Goal: Task Accomplishment & Management: Use online tool/utility

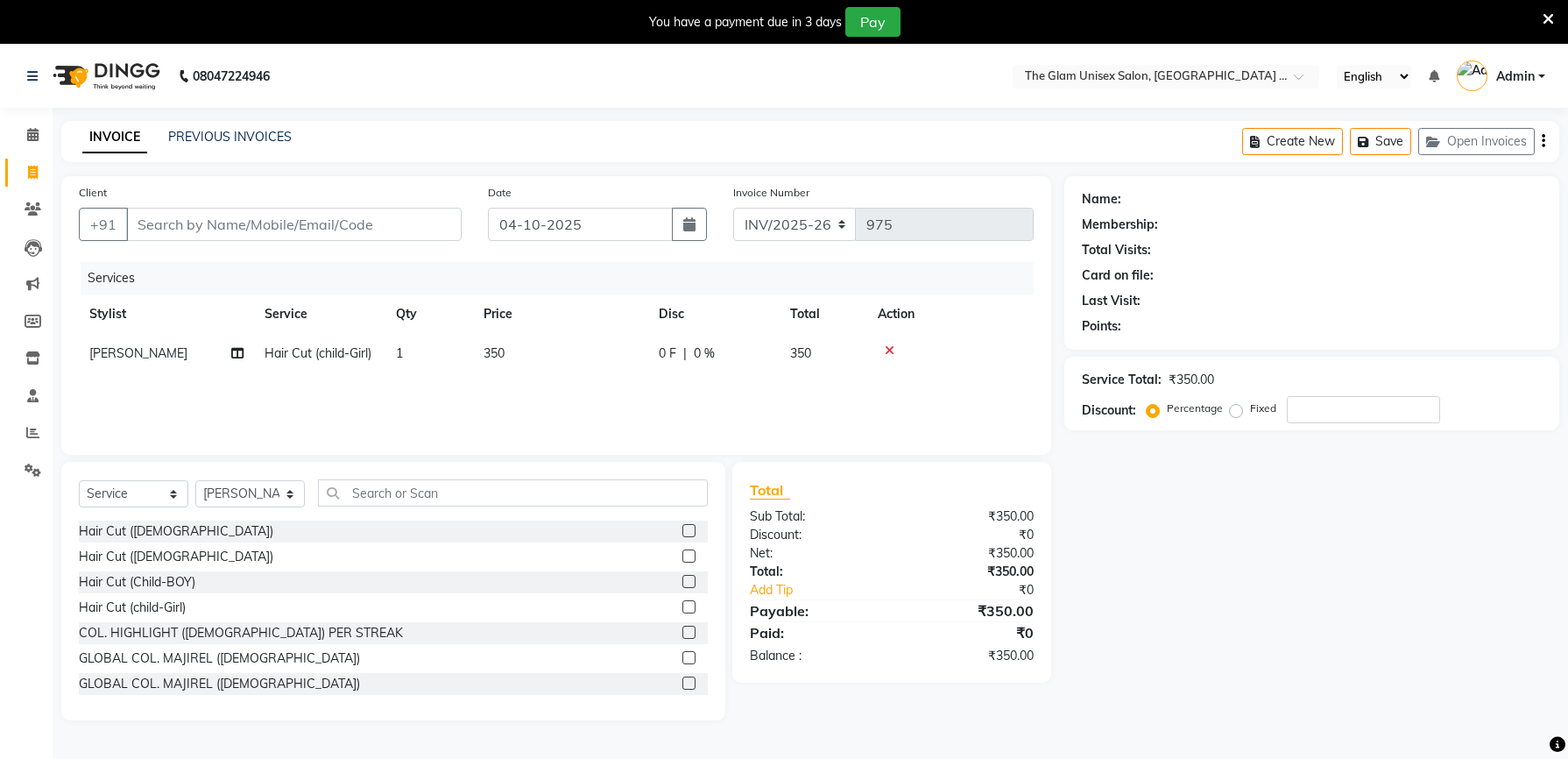
select select "service"
select select "83447"
click at [682, 555] on label at bounding box center [689, 556] width 13 height 13
click at [682, 555] on input "checkbox" at bounding box center [688, 557] width 11 height 11
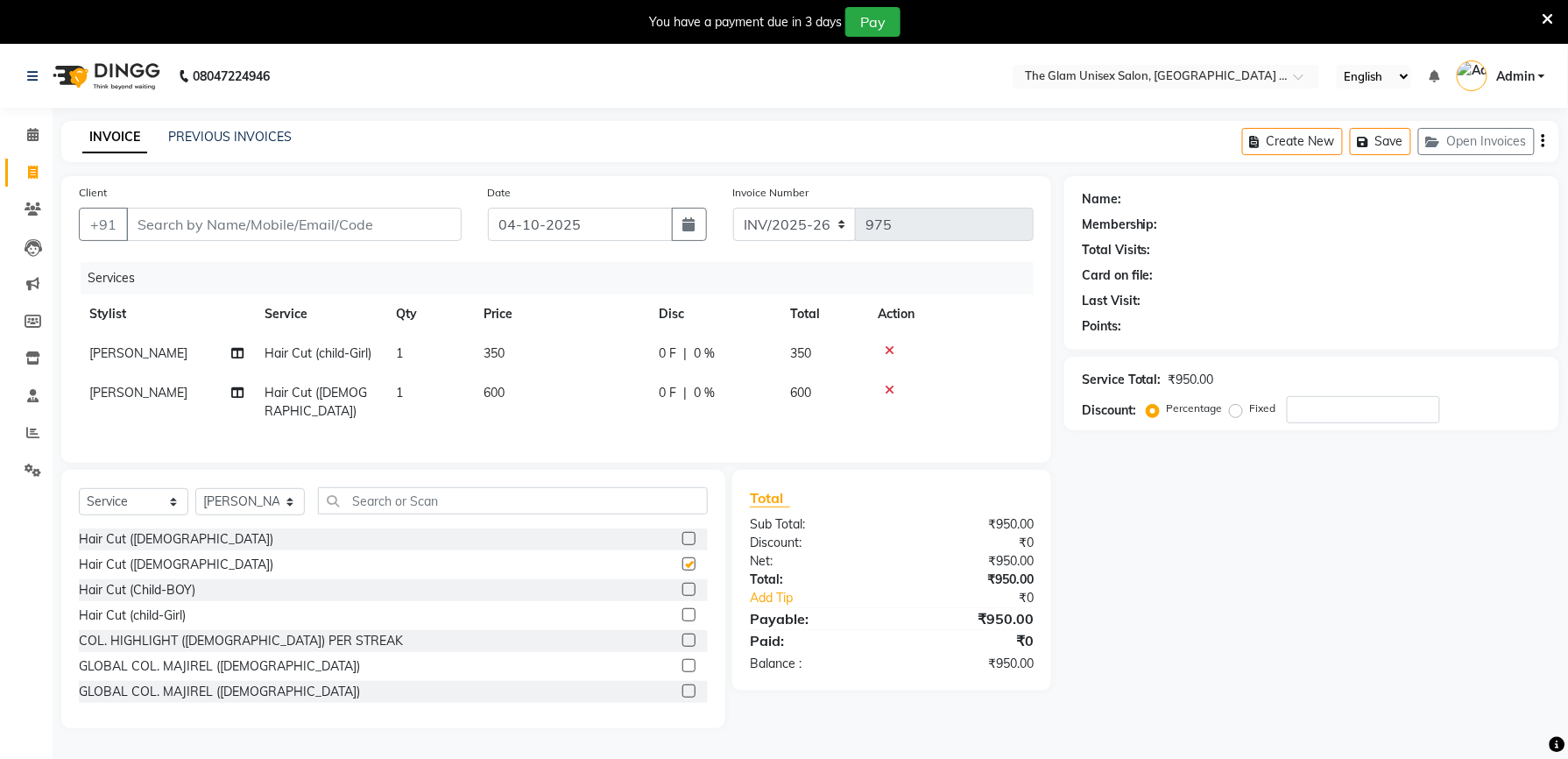
checkbox input "false"
click at [128, 387] on span "[PERSON_NAME]" at bounding box center [138, 393] width 98 height 16
select select "83447"
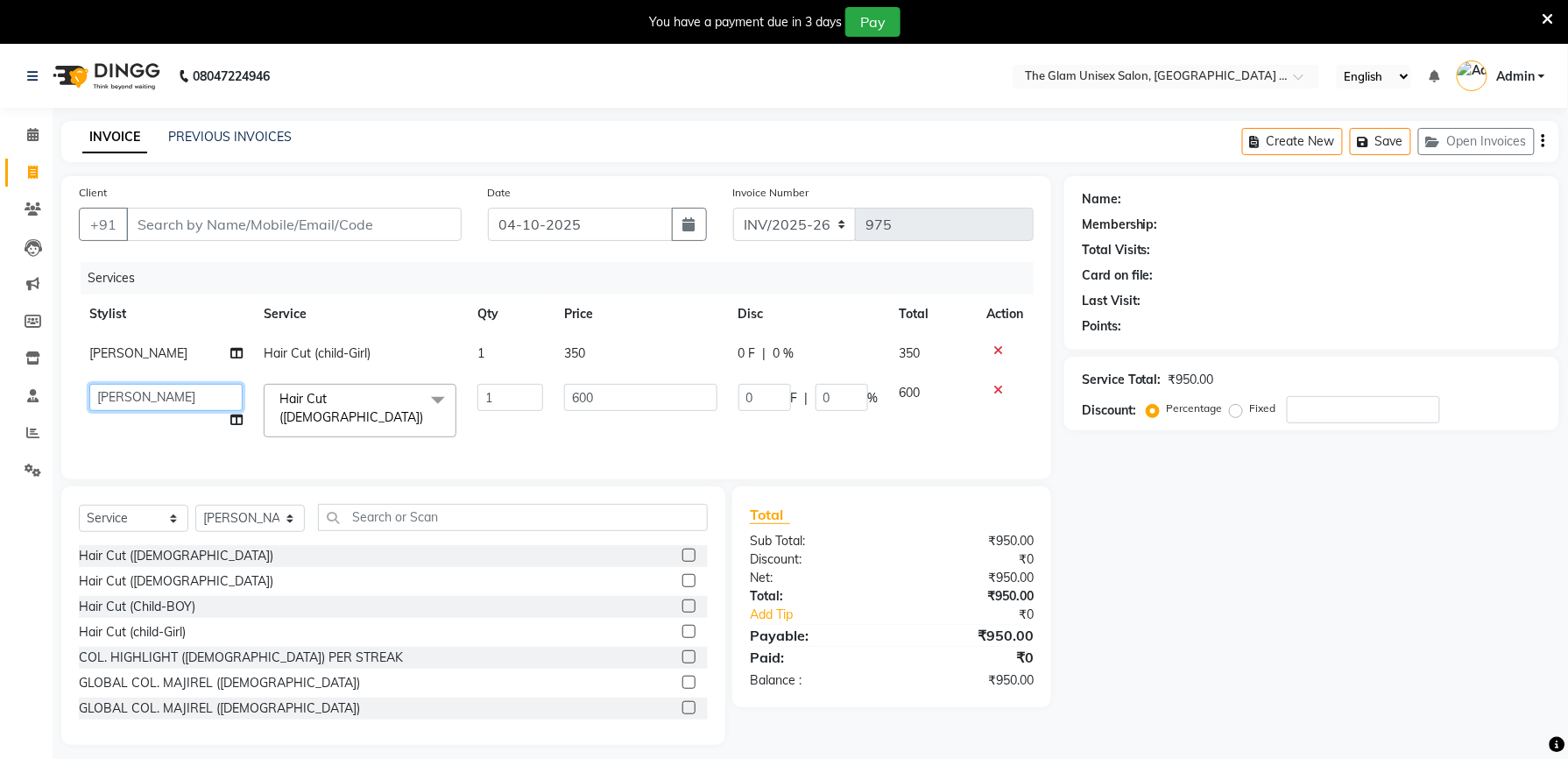
click at [128, 387] on select "[PERSON_NAME] Dwipsima [PERSON_NAME] Md Asfund [PERSON_NAME] SELF" at bounding box center [166, 397] width 153 height 27
select select "60525"
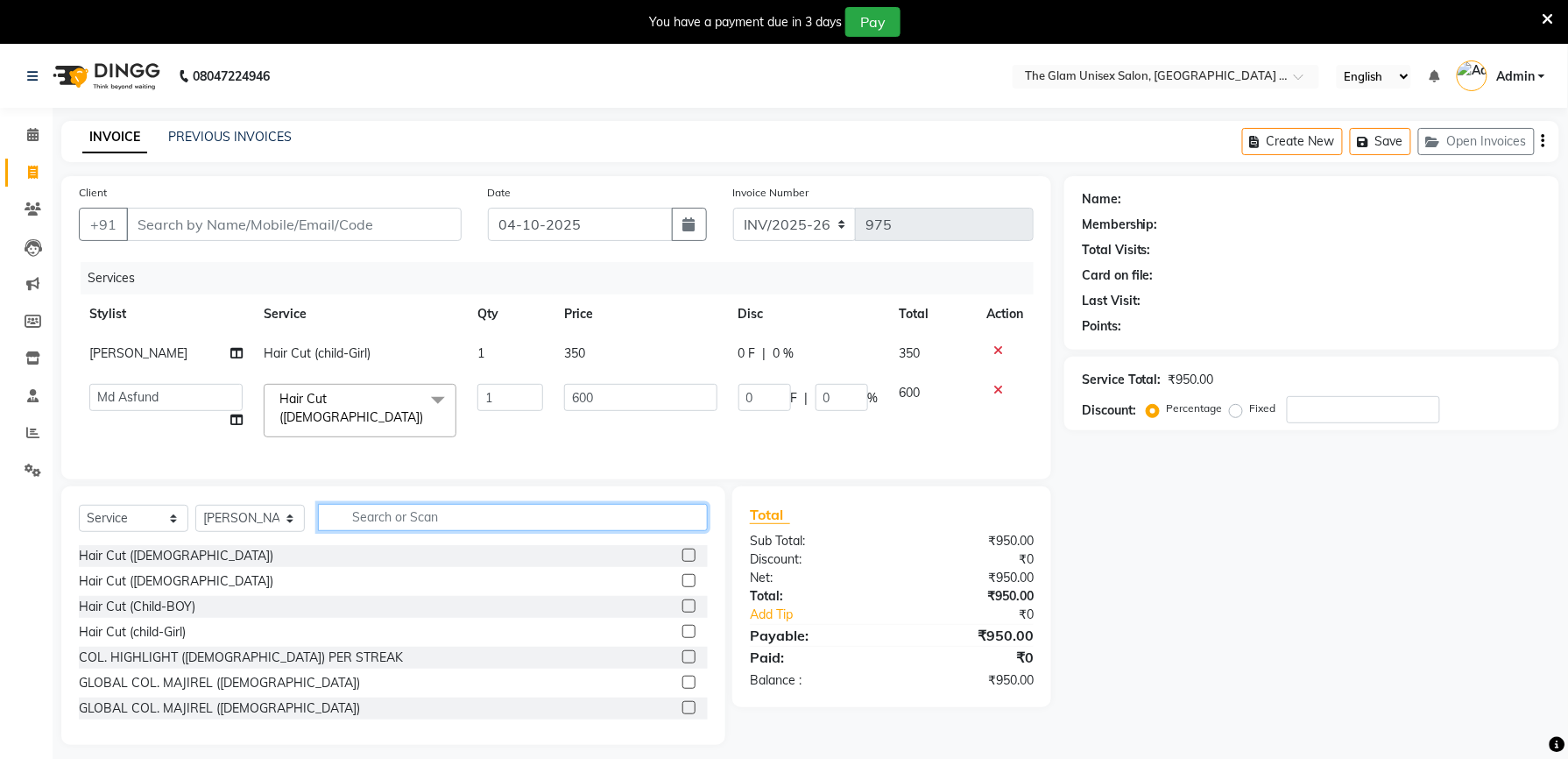
click at [442, 519] on input "text" at bounding box center [513, 517] width 390 height 27
click at [682, 587] on label at bounding box center [689, 581] width 13 height 13
click at [682, 587] on input "checkbox" at bounding box center [688, 581] width 11 height 11
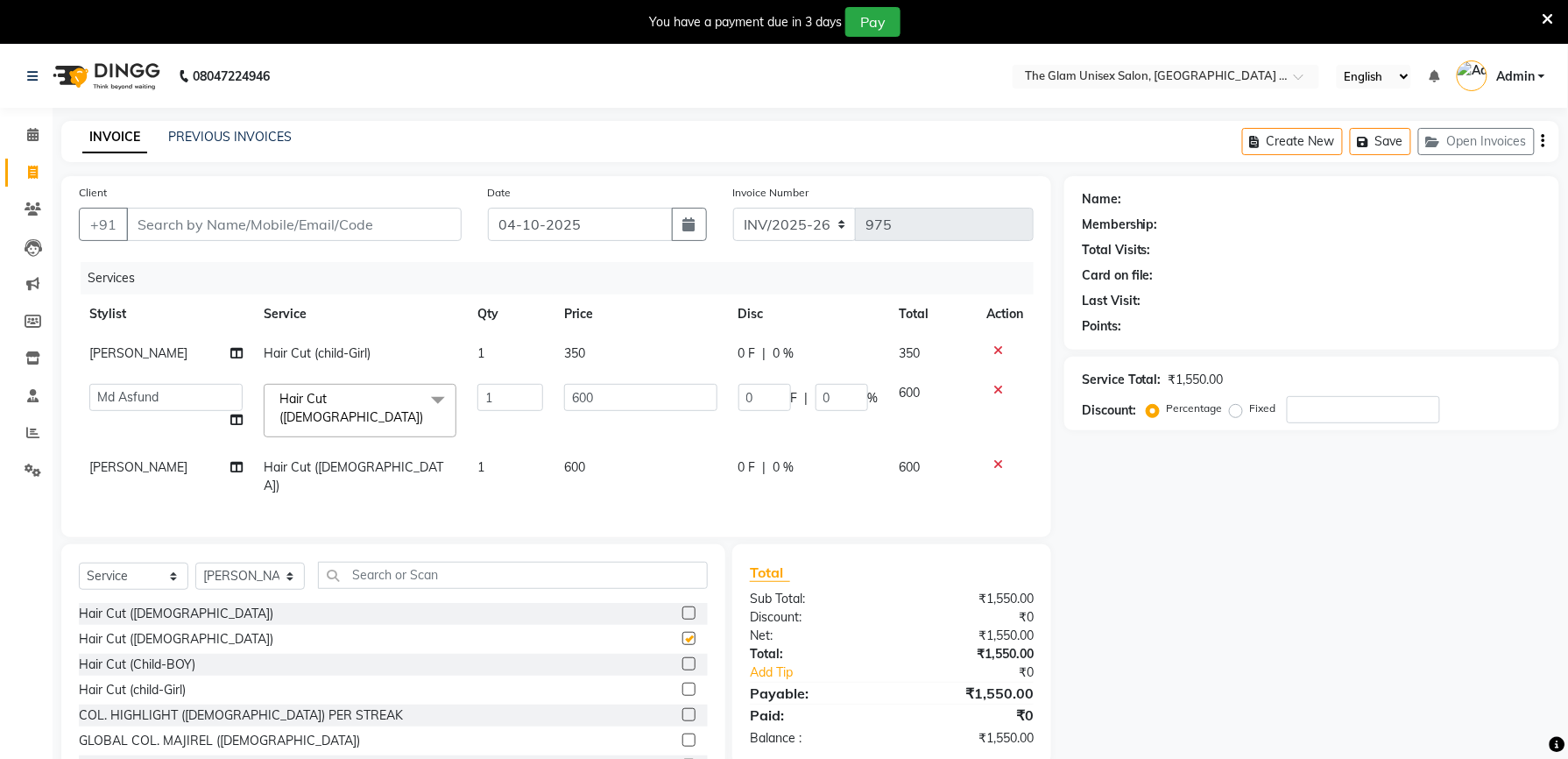
checkbox input "false"
click at [578, 390] on input "600" at bounding box center [640, 397] width 152 height 27
type input "800"
click at [590, 570] on div "Select Service Product Membership Package Voucher Prepaid Gift Card Select Styl…" at bounding box center [392, 673] width 664 height 259
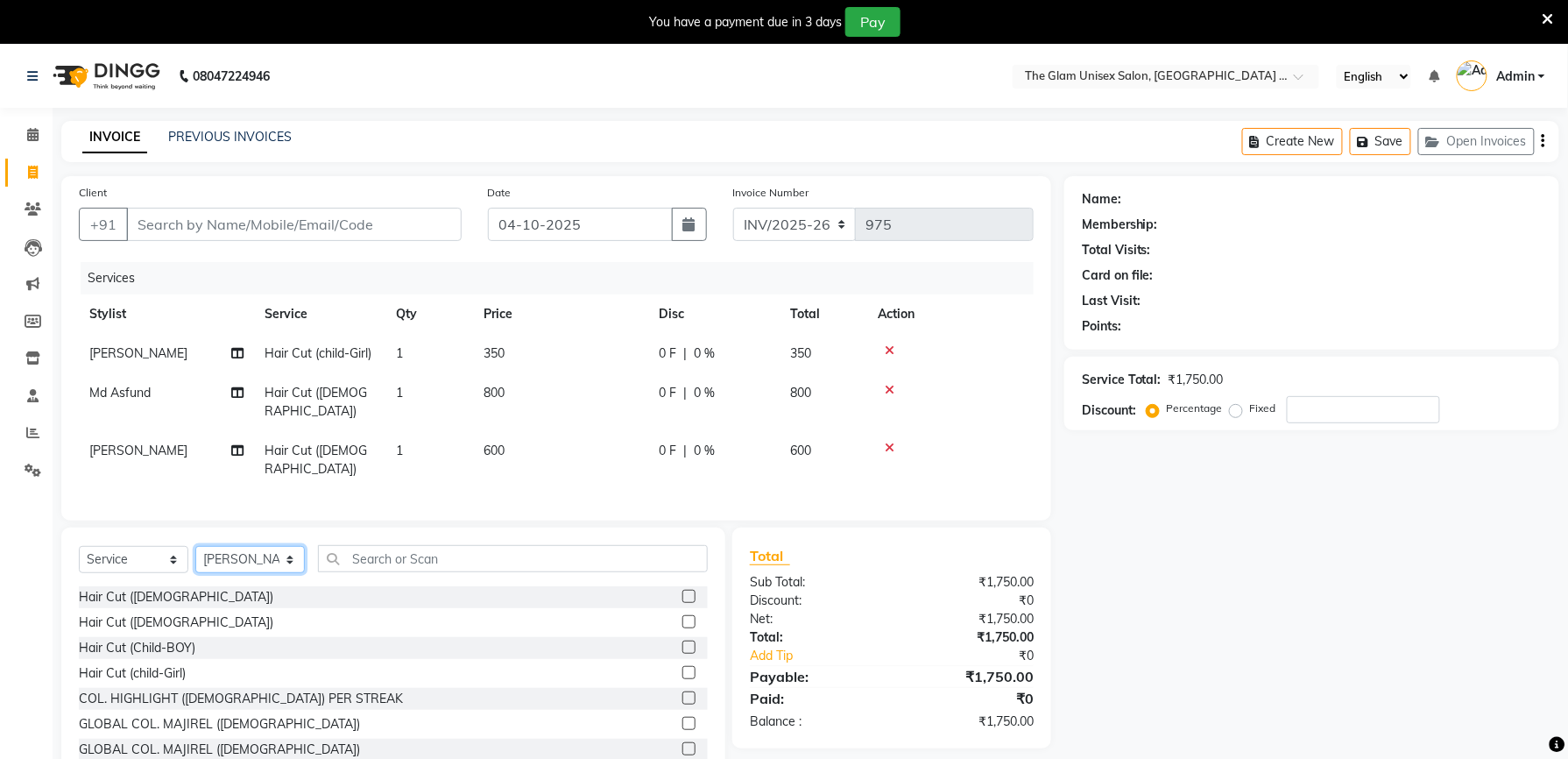
click at [271, 546] on select "Select Stylist [PERSON_NAME] Dwipsima Sardar [PERSON_NAME] Md Asfund [PERSON_NA…" at bounding box center [250, 559] width 109 height 27
select select "30740"
click at [196, 546] on select "Select Stylist [PERSON_NAME] Dwipsima Sardar [PERSON_NAME] Md Asfund [PERSON_NA…" at bounding box center [250, 559] width 109 height 27
click at [478, 527] on div "Select Service Product Membership Package Voucher Prepaid Gift Card Select Styl…" at bounding box center [392, 656] width 664 height 259
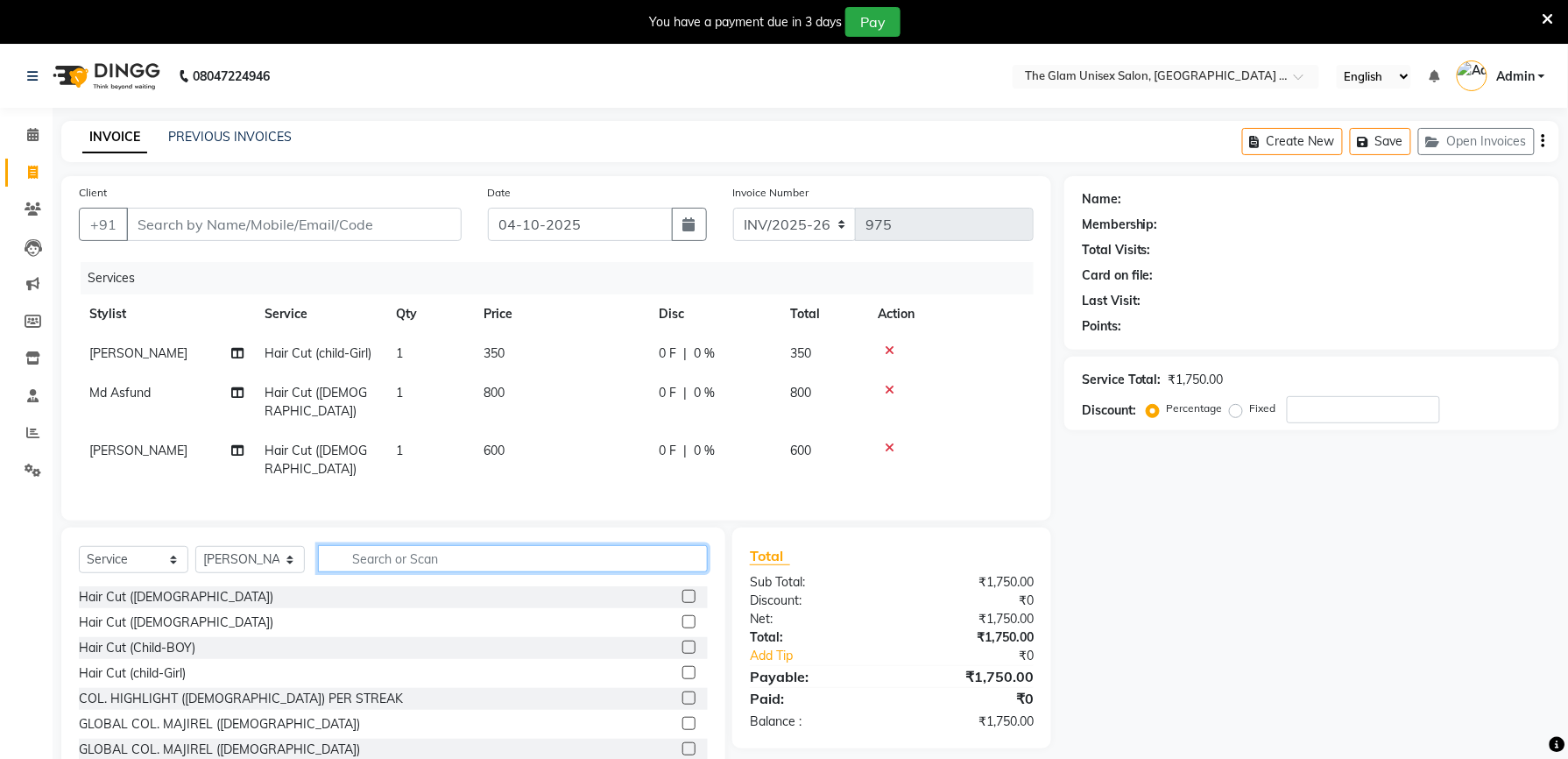
click at [488, 548] on input "text" at bounding box center [513, 558] width 390 height 27
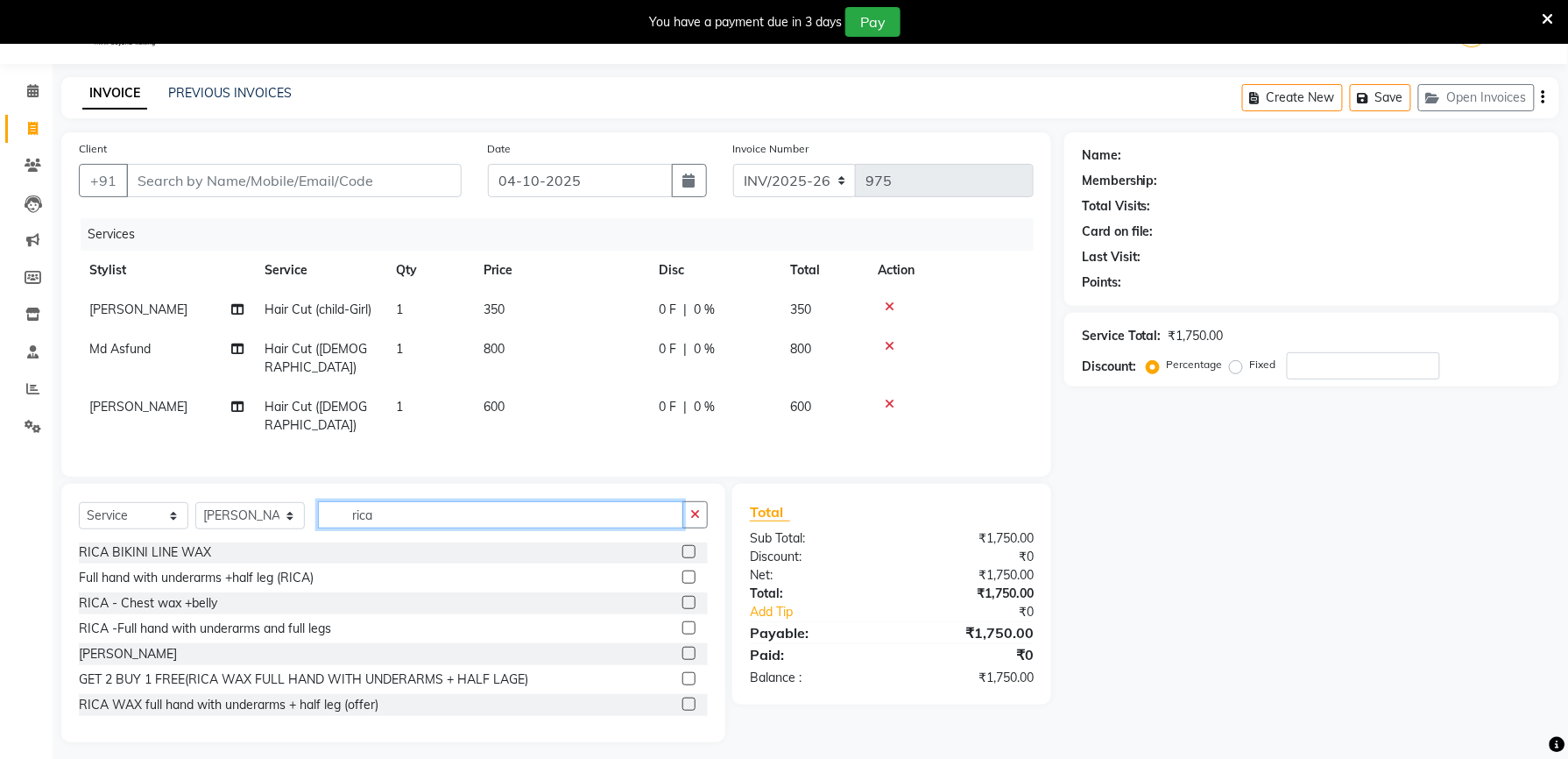
scroll to position [205, 0]
type input "rica"
click at [682, 697] on label at bounding box center [689, 703] width 13 height 13
click at [682, 699] on input "checkbox" at bounding box center [688, 704] width 11 height 11
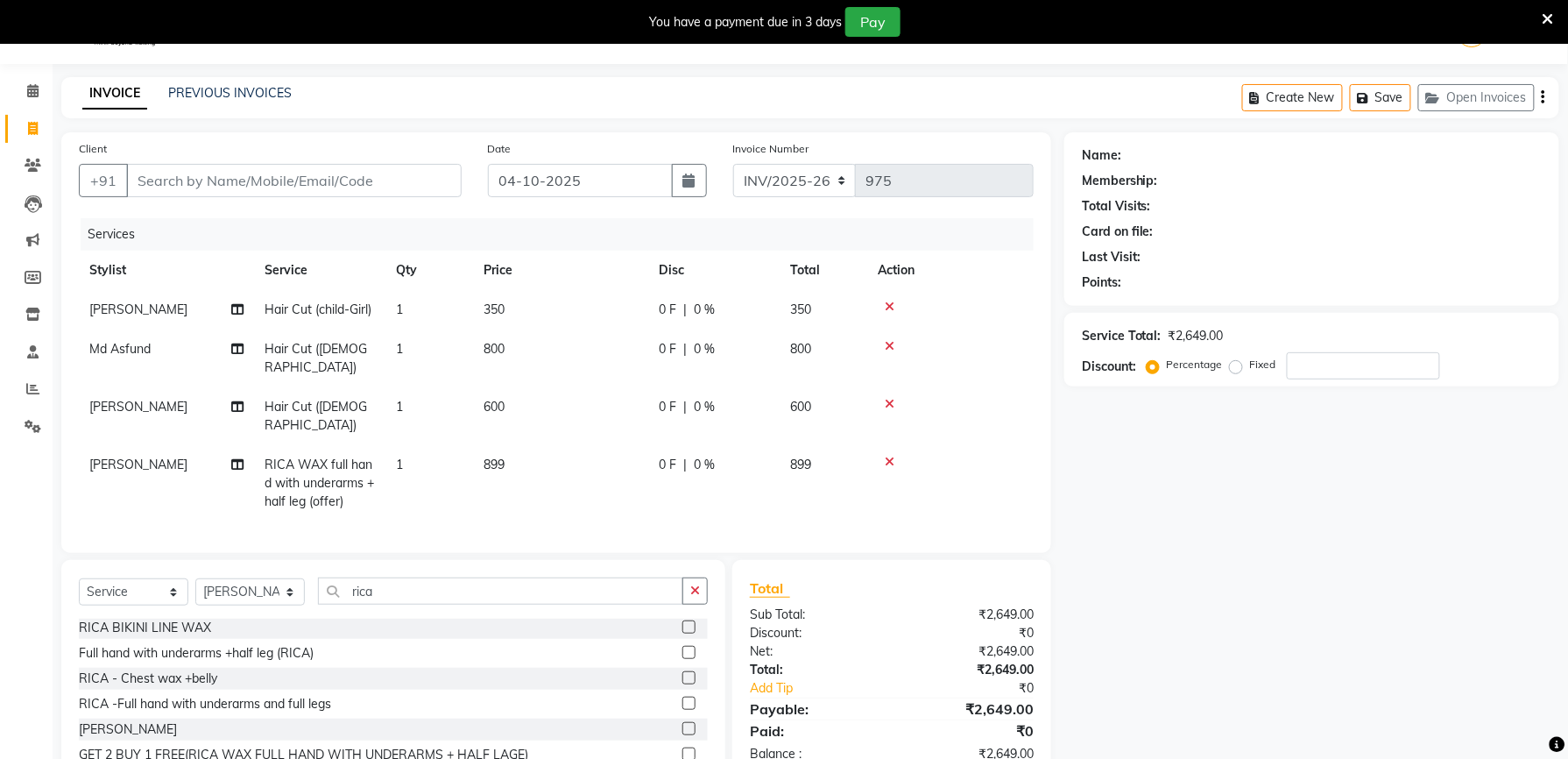
checkbox input "false"
click at [505, 448] on td "899" at bounding box center [561, 483] width 175 height 76
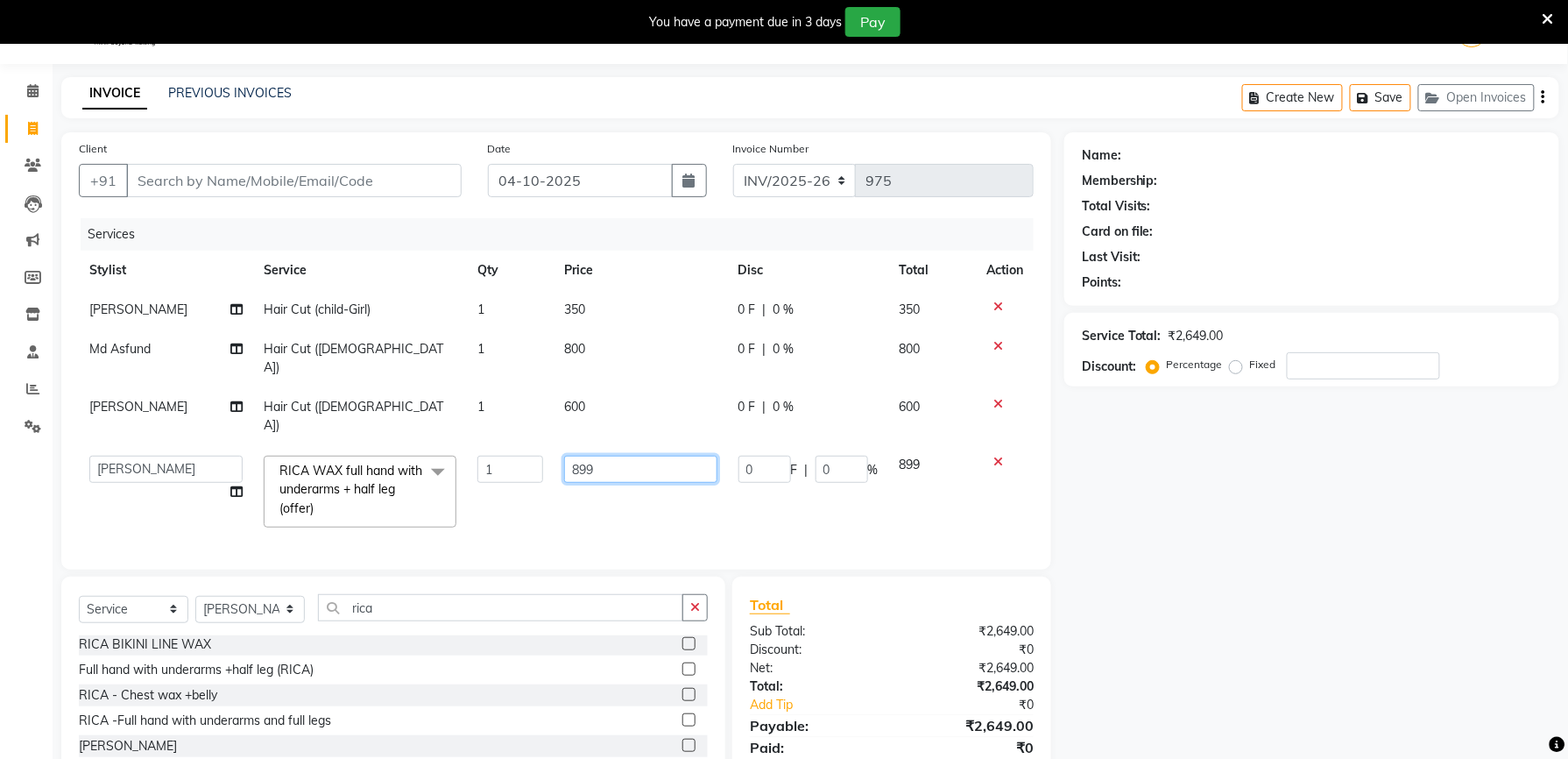
click at [642, 456] on input "899" at bounding box center [640, 469] width 152 height 27
type input "8"
type input "1300"
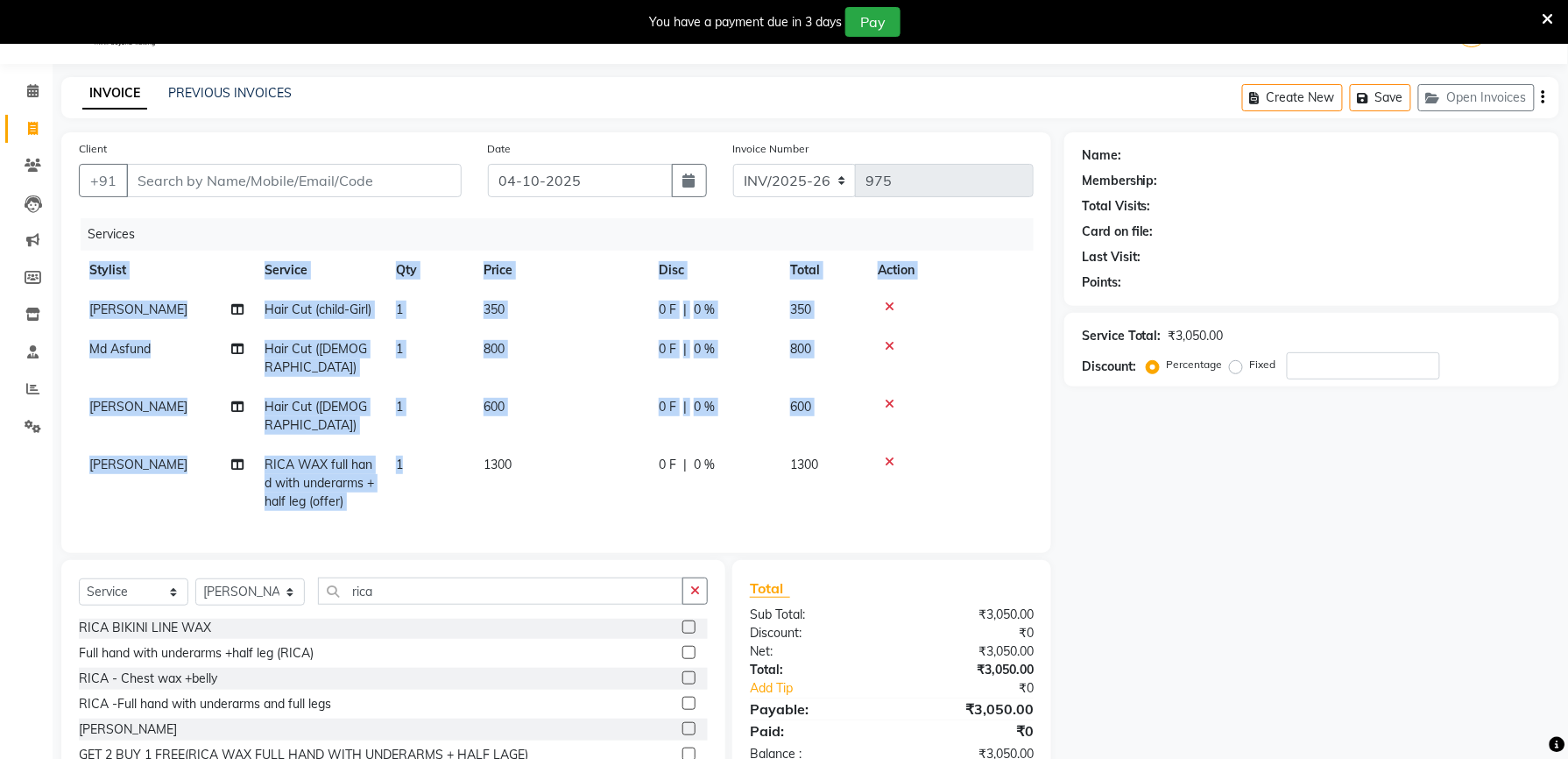
click at [636, 485] on div "Services Stylist Service Qty Price Disc Total Action [PERSON_NAME] Hair Cut (ch…" at bounding box center [556, 377] width 954 height 317
drag, startPoint x: 636, startPoint y: 485, endPoint x: 687, endPoint y: 566, distance: 95.7
click at [687, 577] on button "button" at bounding box center [695, 590] width 25 height 27
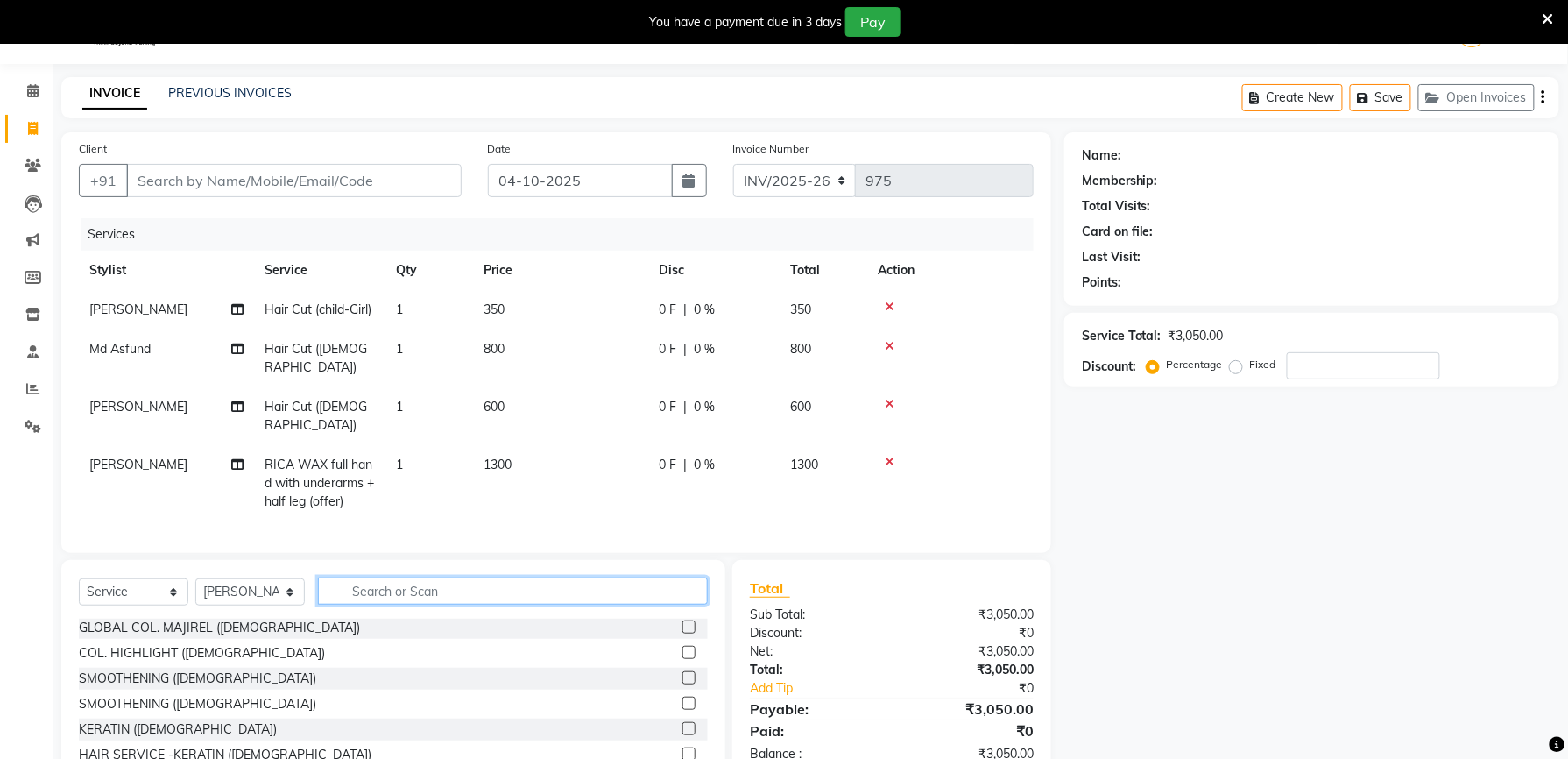
click at [407, 577] on input "text" at bounding box center [513, 590] width 390 height 27
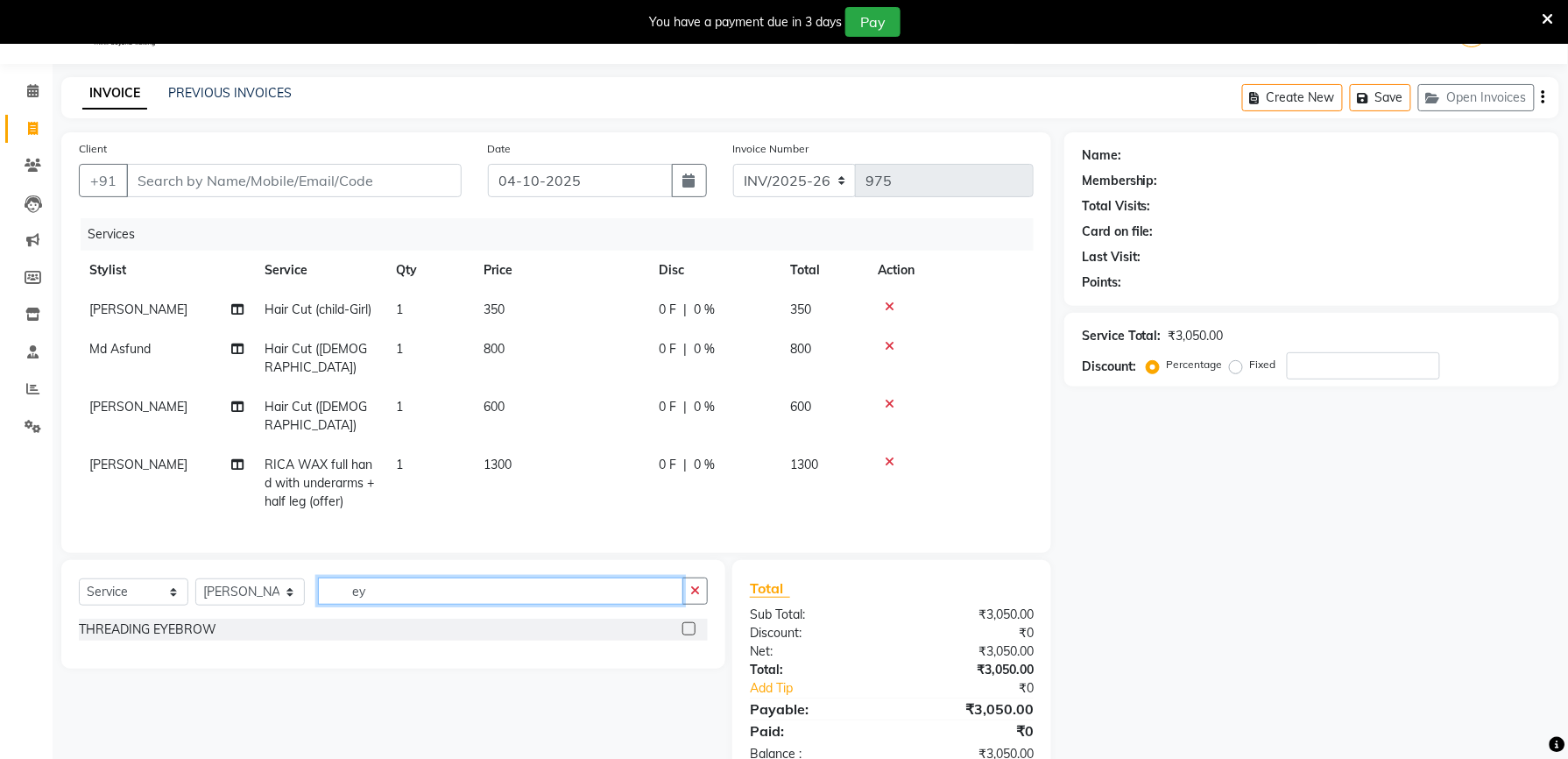
scroll to position [0, 0]
type input "eye"
click at [691, 622] on label at bounding box center [689, 629] width 13 height 13
click at [691, 624] on input "checkbox" at bounding box center [688, 630] width 11 height 11
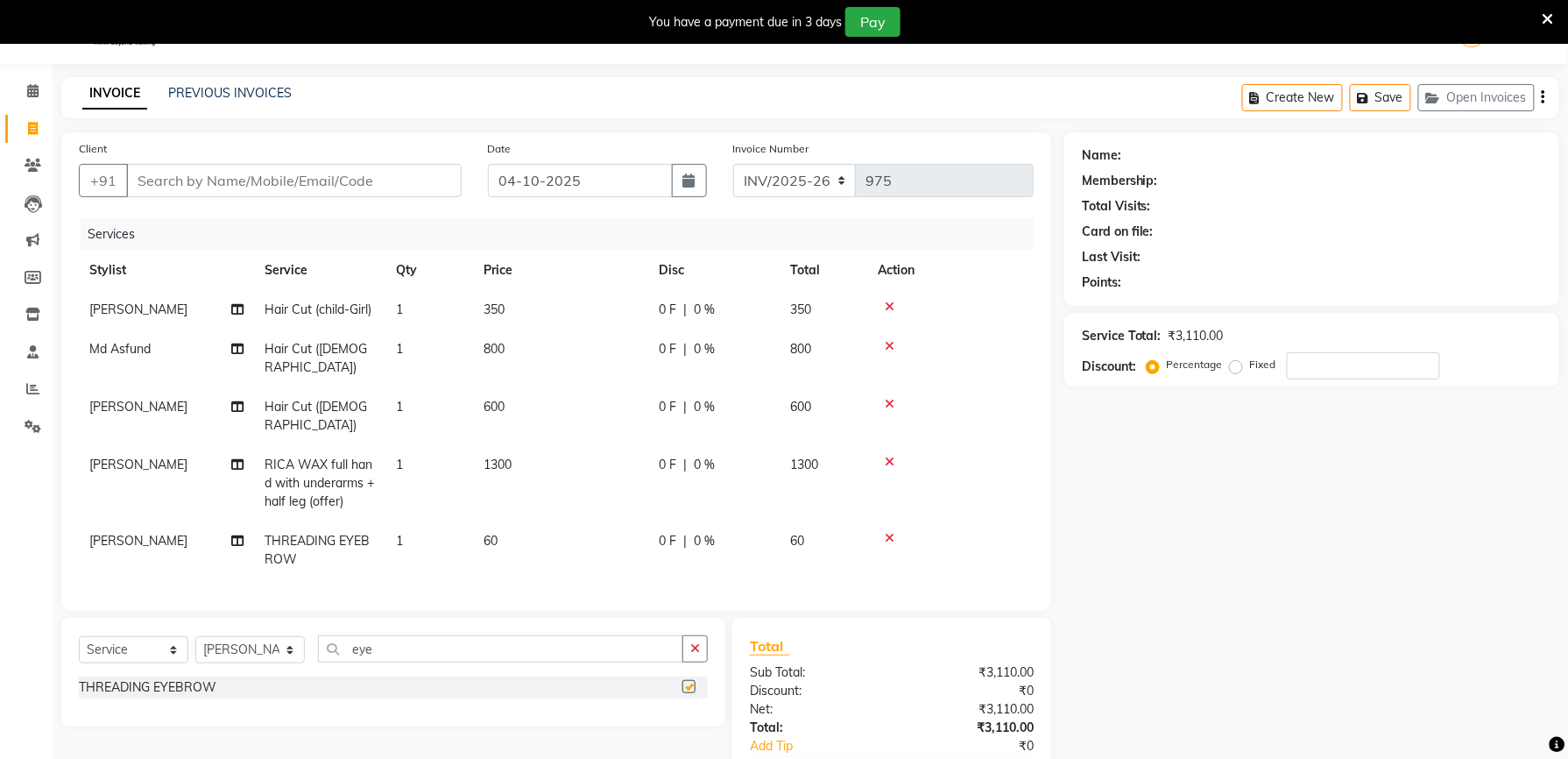
checkbox input "false"
click at [408, 522] on td "1" at bounding box center [428, 550] width 88 height 57
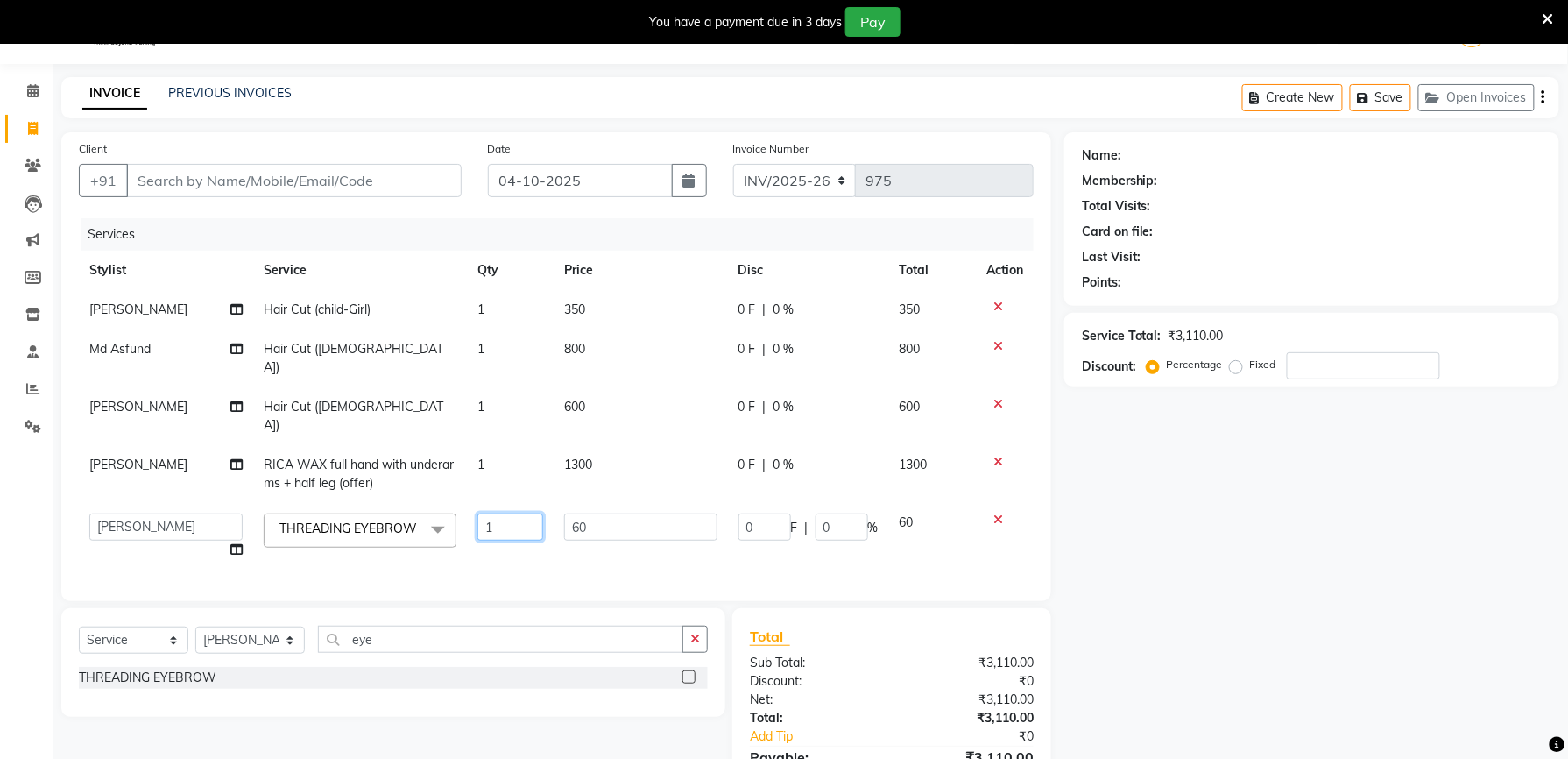
click at [498, 513] on input "1" at bounding box center [510, 526] width 67 height 27
type input "2"
click at [482, 541] on div "Services Stylist Service Qty Price Disc Total Action [PERSON_NAME] Hair Cut (ch…" at bounding box center [556, 401] width 954 height 365
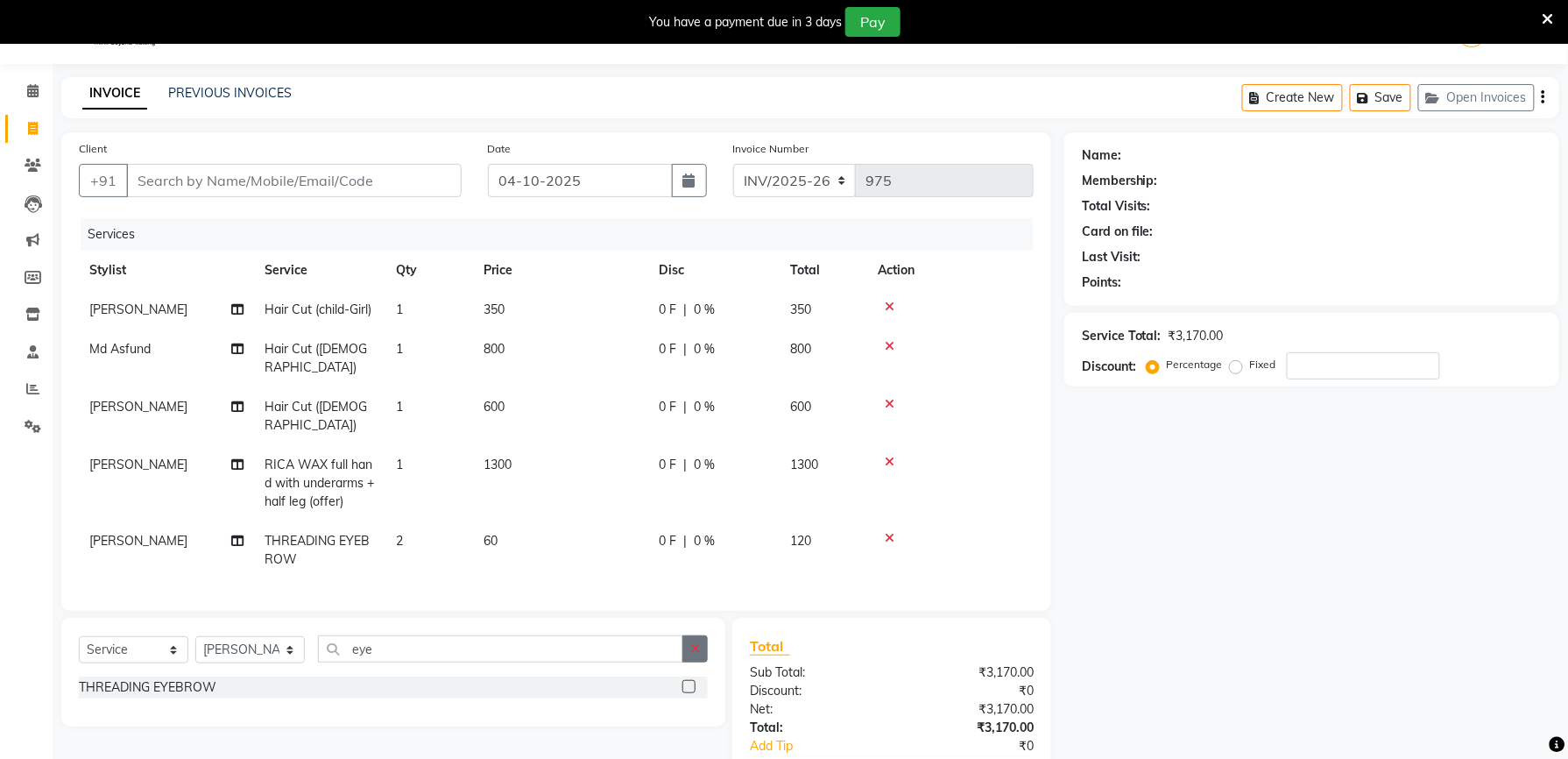
click at [698, 637] on button "button" at bounding box center [695, 649] width 25 height 27
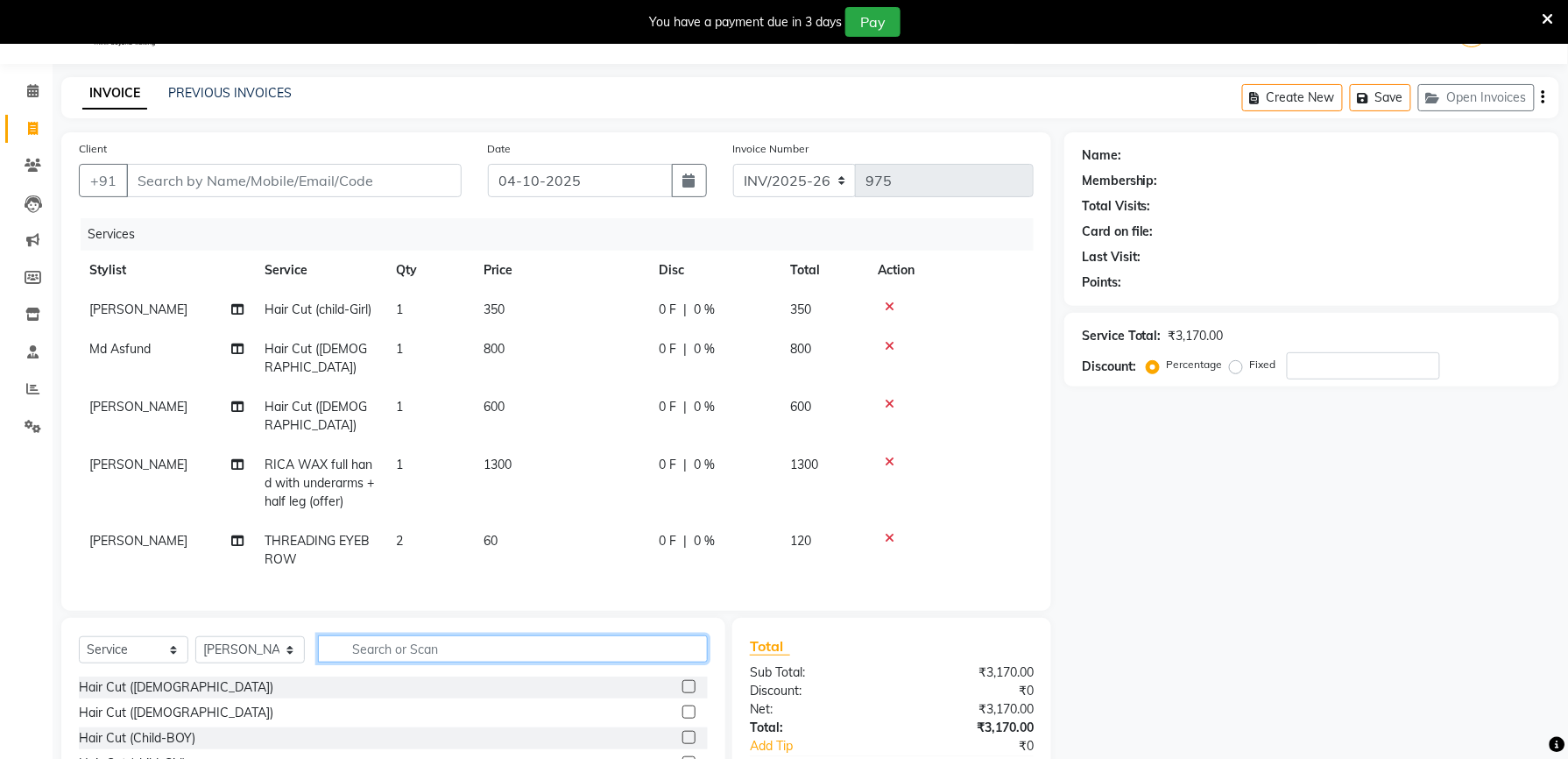
click at [575, 636] on input "text" at bounding box center [513, 649] width 390 height 27
type input "upp"
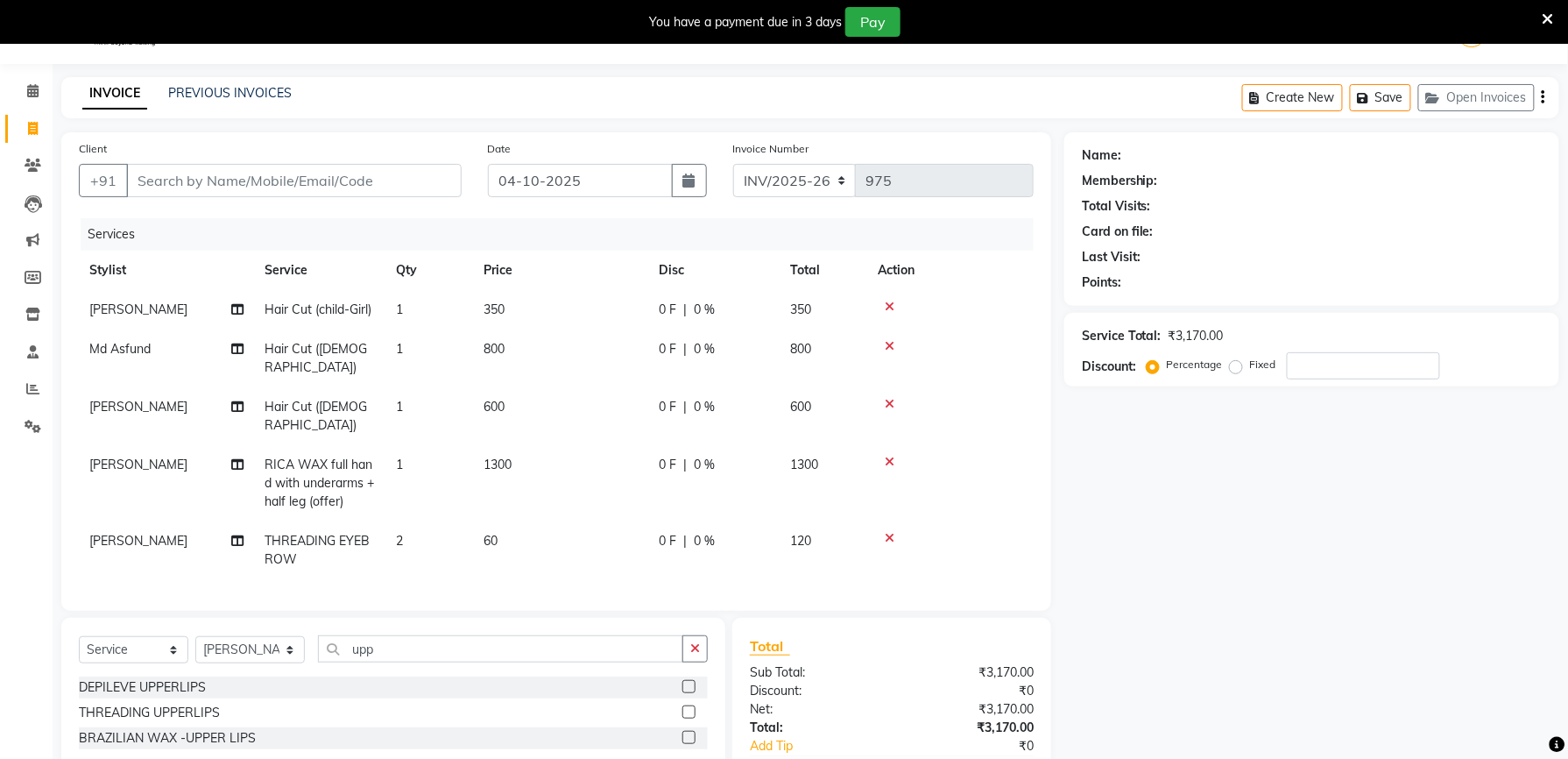
click at [687, 705] on label at bounding box center [689, 712] width 13 height 13
click at [687, 707] on input "checkbox" at bounding box center [688, 713] width 11 height 11
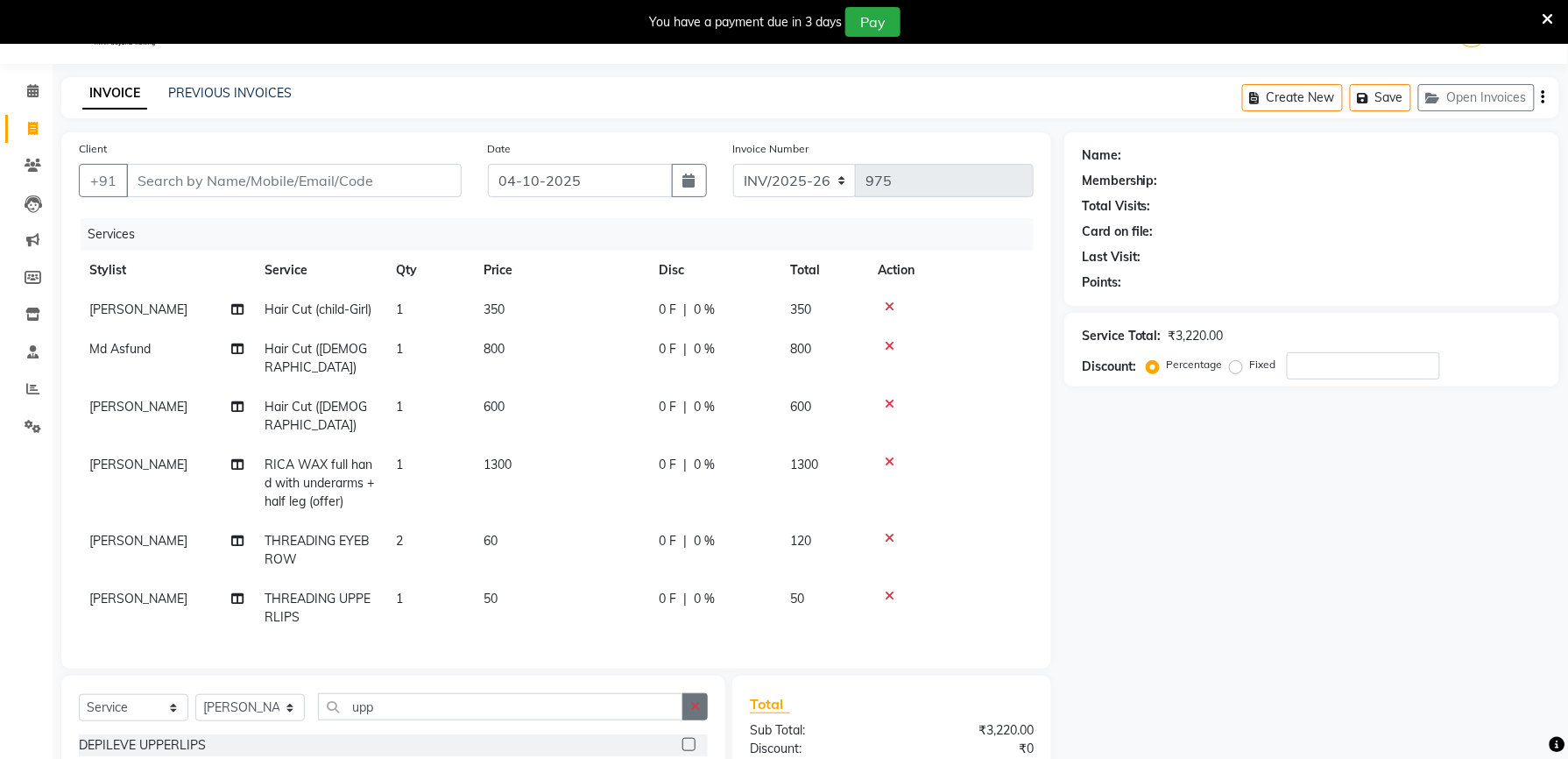
checkbox input "false"
click at [688, 693] on button "button" at bounding box center [695, 706] width 25 height 27
click at [278, 694] on select "Select Stylist [PERSON_NAME] Dwipsima Sardar [PERSON_NAME] Md Asfund [PERSON_NA…" at bounding box center [250, 707] width 109 height 27
select select "60525"
click at [196, 694] on select "Select Stylist [PERSON_NAME] Dwipsima Sardar [PERSON_NAME] Md Asfund [PERSON_NA…" at bounding box center [250, 707] width 109 height 27
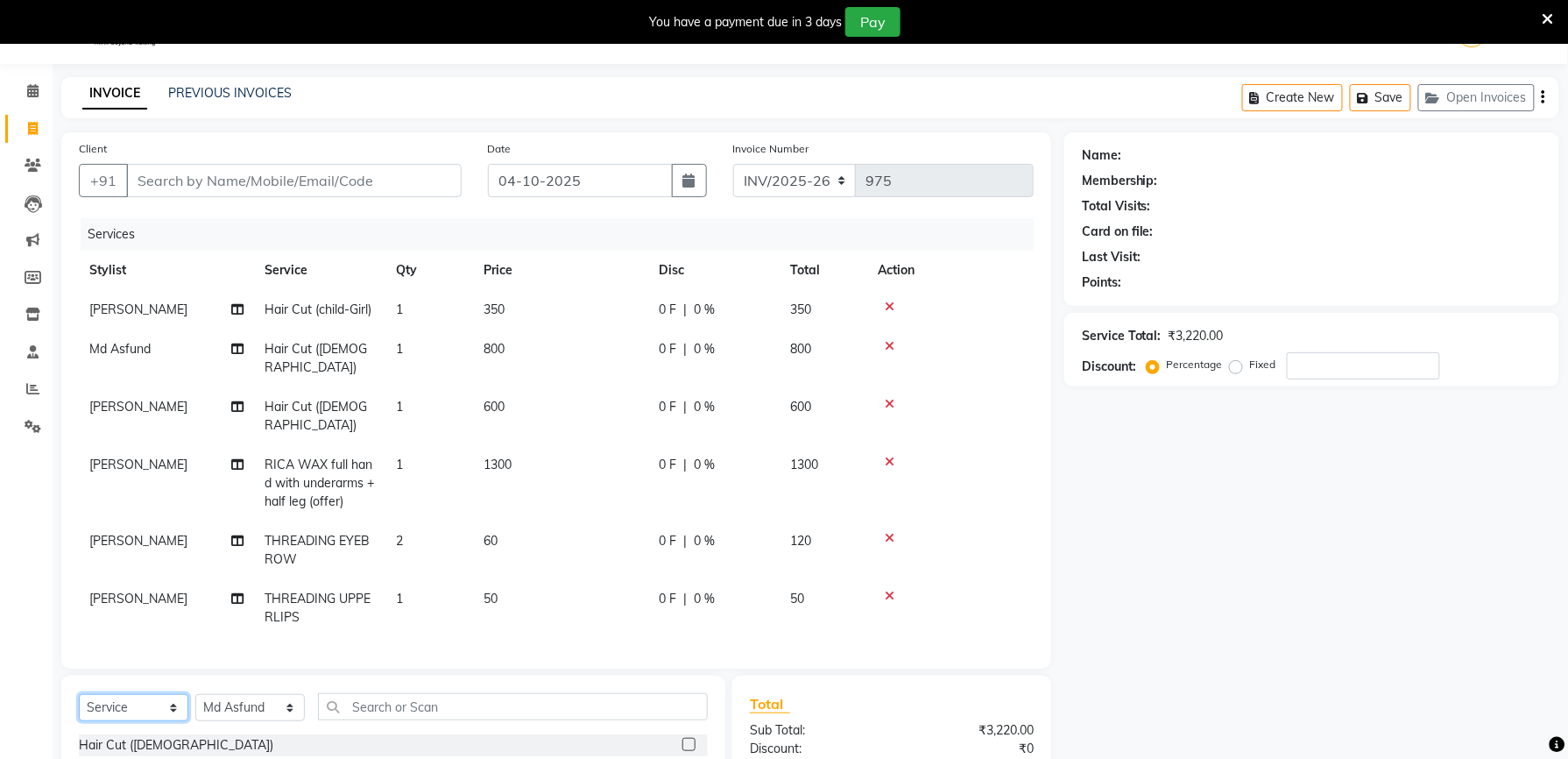
click at [156, 696] on select "Select Service Product Membership Package Voucher Prepaid Gift Card" at bounding box center [134, 707] width 109 height 27
select select "product"
click at [79, 694] on select "Select Service Product Membership Package Voucher Prepaid Gift Card" at bounding box center [134, 707] width 109 height 27
click at [502, 447] on td "1300" at bounding box center [561, 483] width 175 height 76
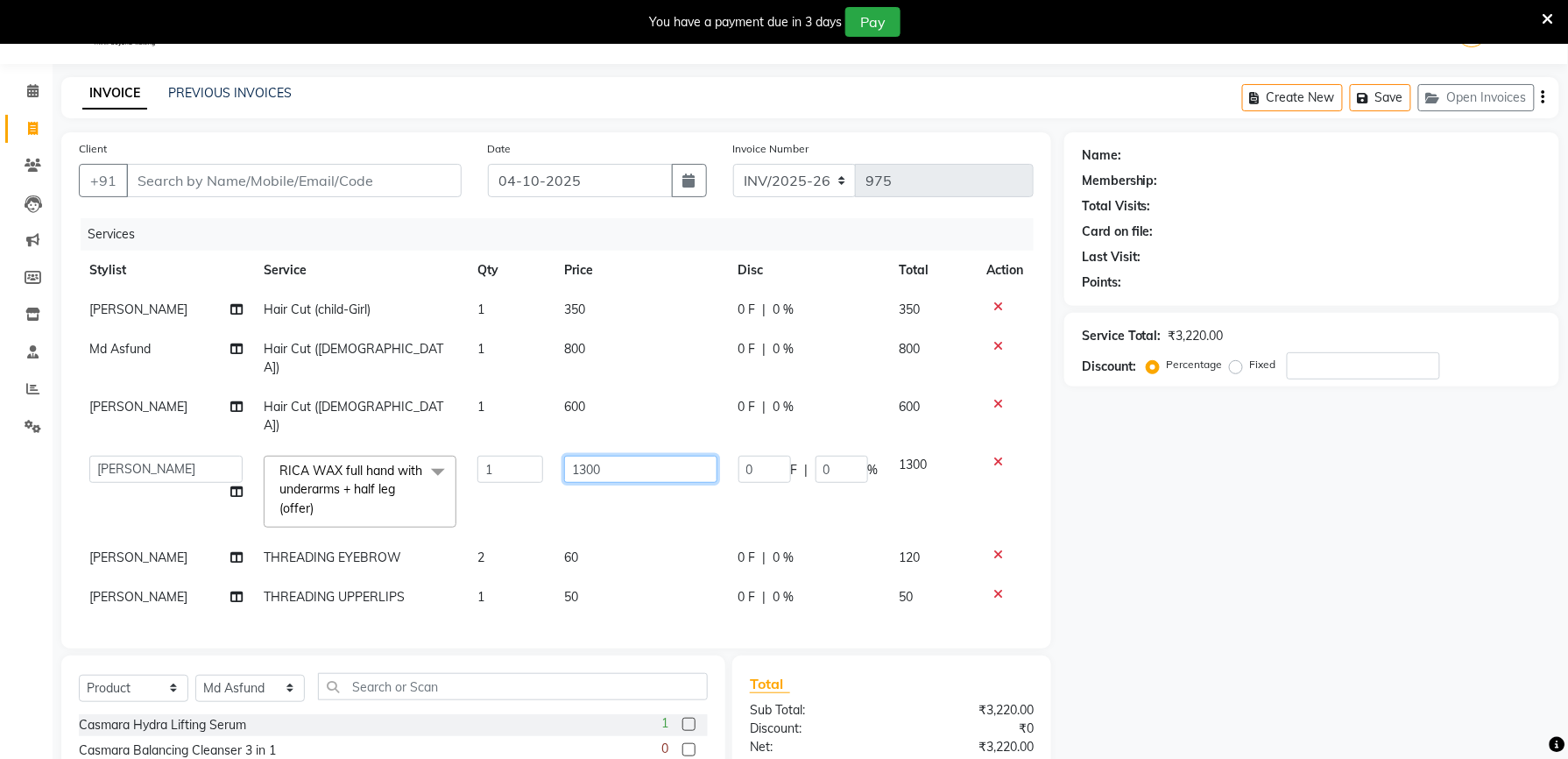
click at [586, 456] on input "1300" at bounding box center [640, 469] width 152 height 27
type input "1400"
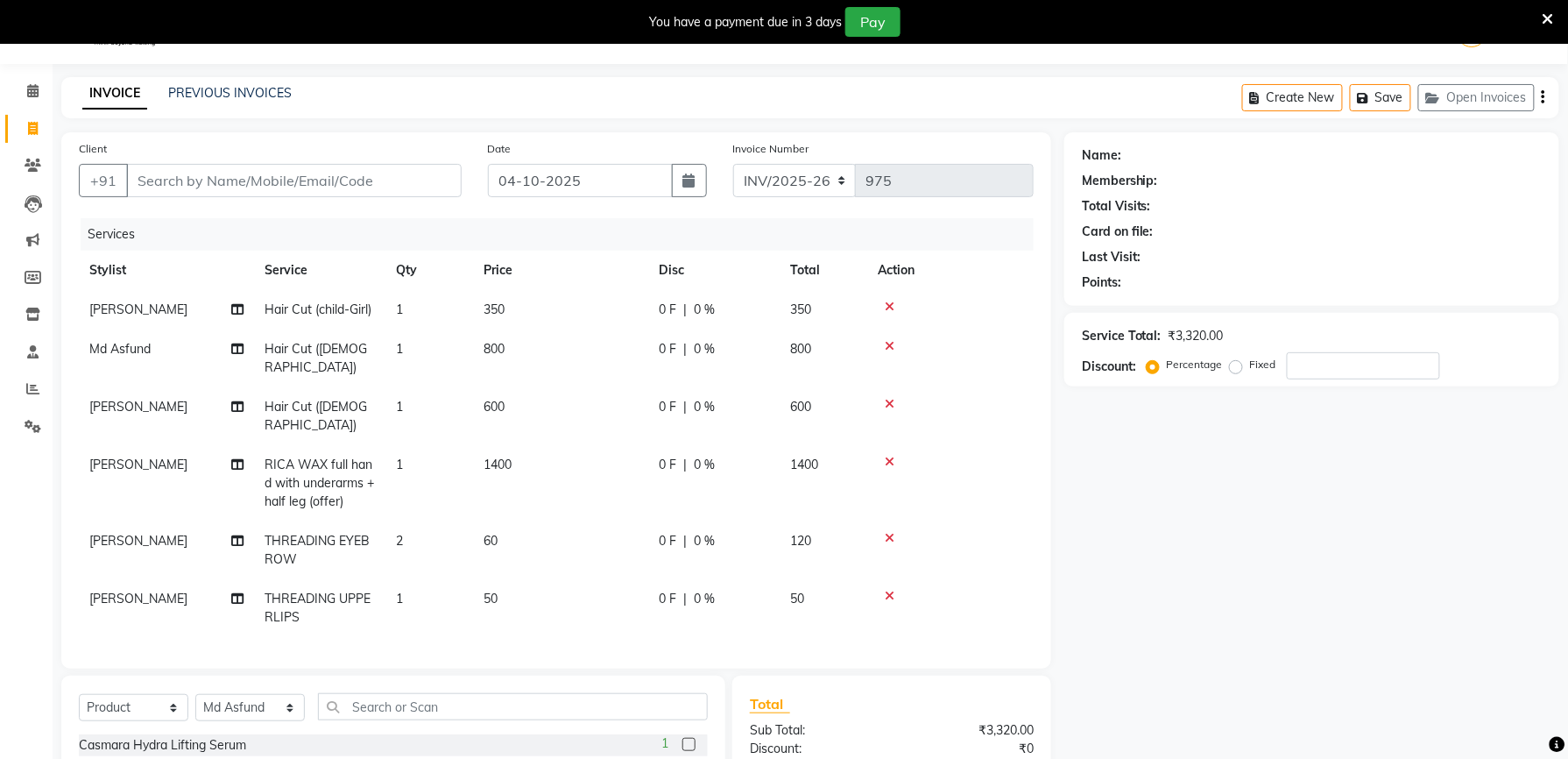
click at [632, 621] on div "Client +91 Date [DATE] Invoice Number INV/2025-26 975 Services Stylist Service …" at bounding box center [556, 401] width 990 height 537
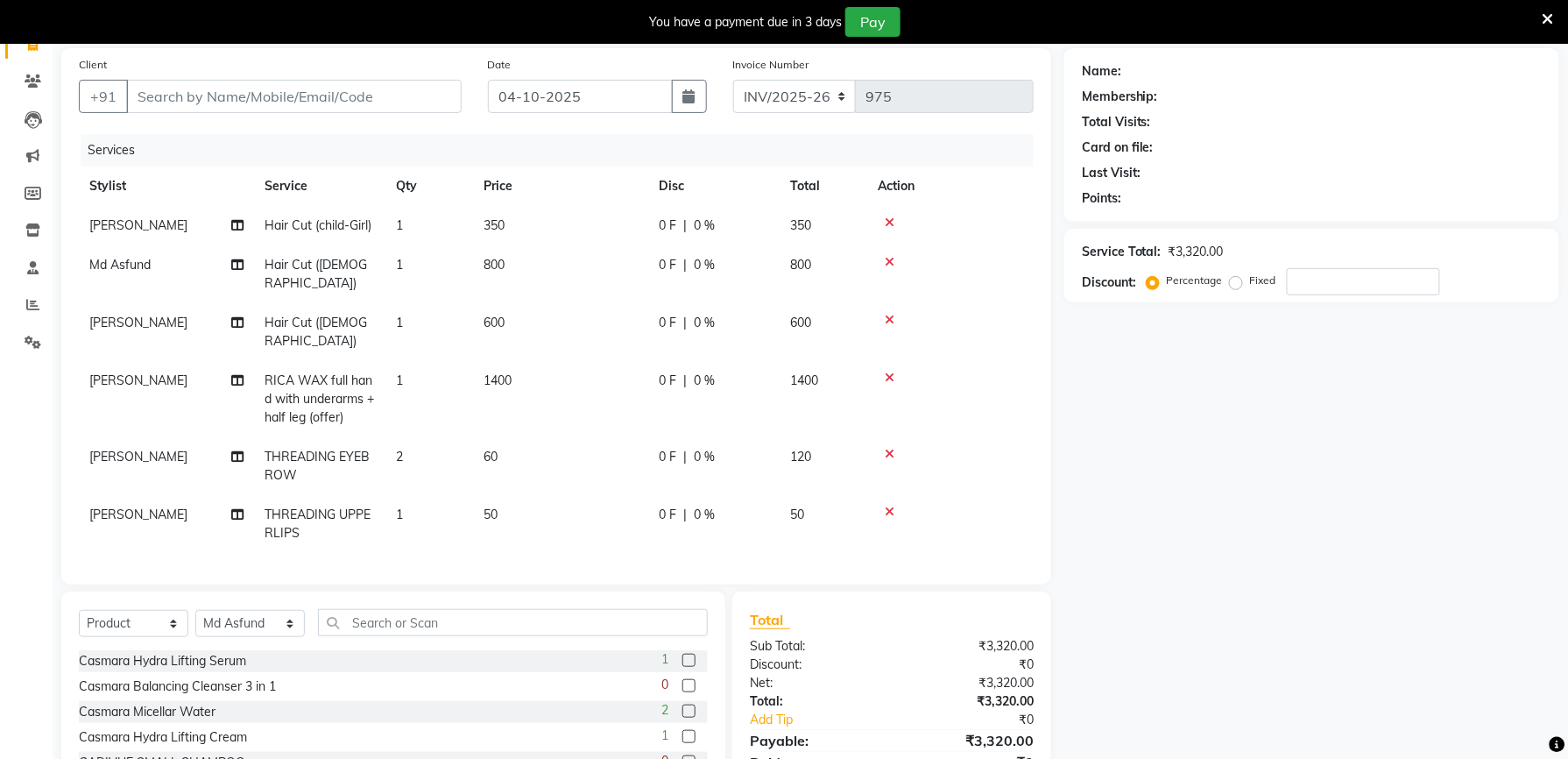
scroll to position [225, 0]
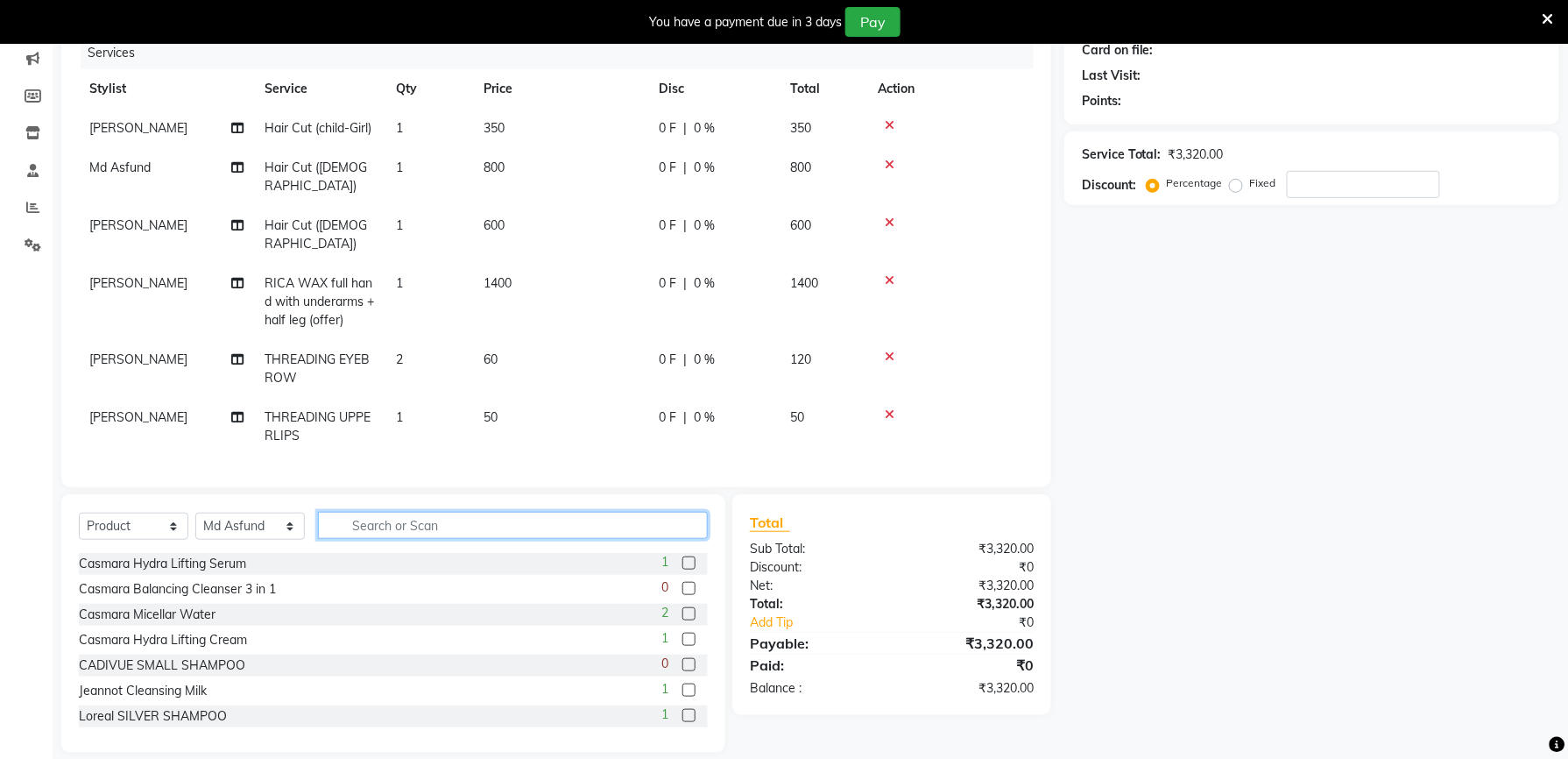
click at [404, 511] on input "text" at bounding box center [513, 525] width 390 height 27
type input "ck"
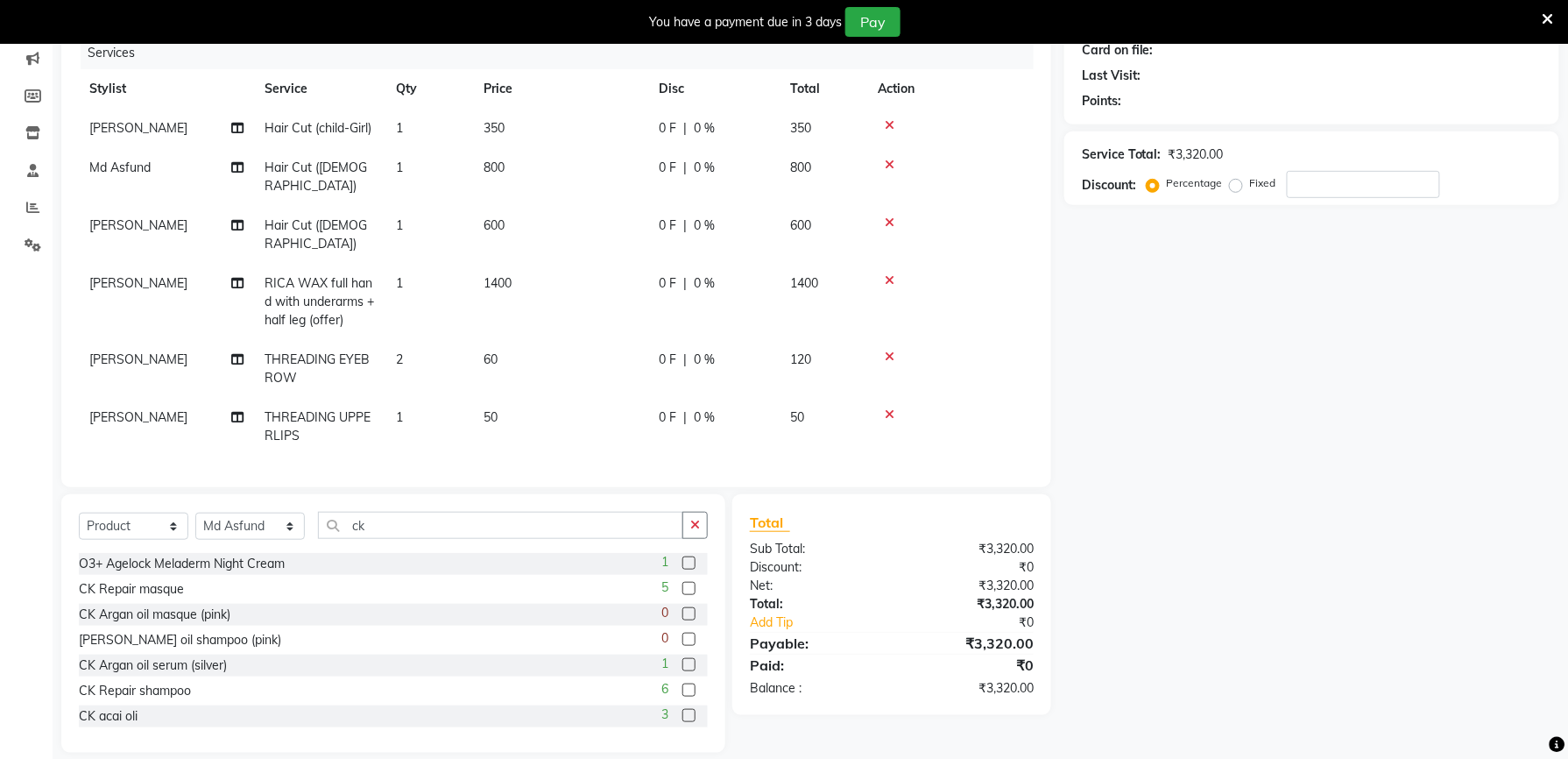
click at [682, 582] on label at bounding box center [689, 589] width 13 height 13
click at [682, 584] on input "checkbox" at bounding box center [688, 589] width 11 height 11
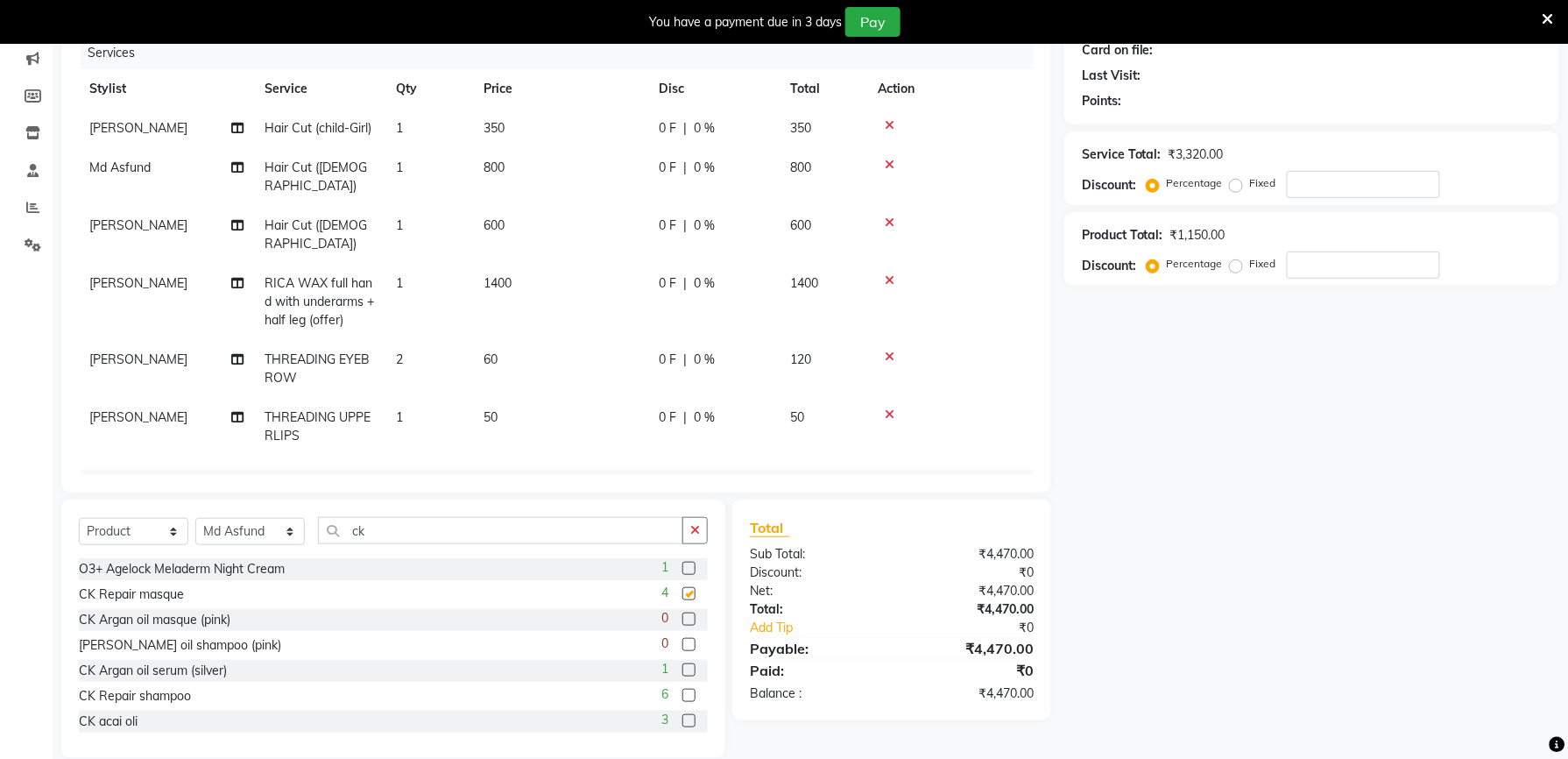
checkbox input "false"
click at [682, 692] on label at bounding box center [689, 695] width 13 height 13
click at [682, 692] on input "checkbox" at bounding box center [688, 696] width 11 height 11
checkbox input "false"
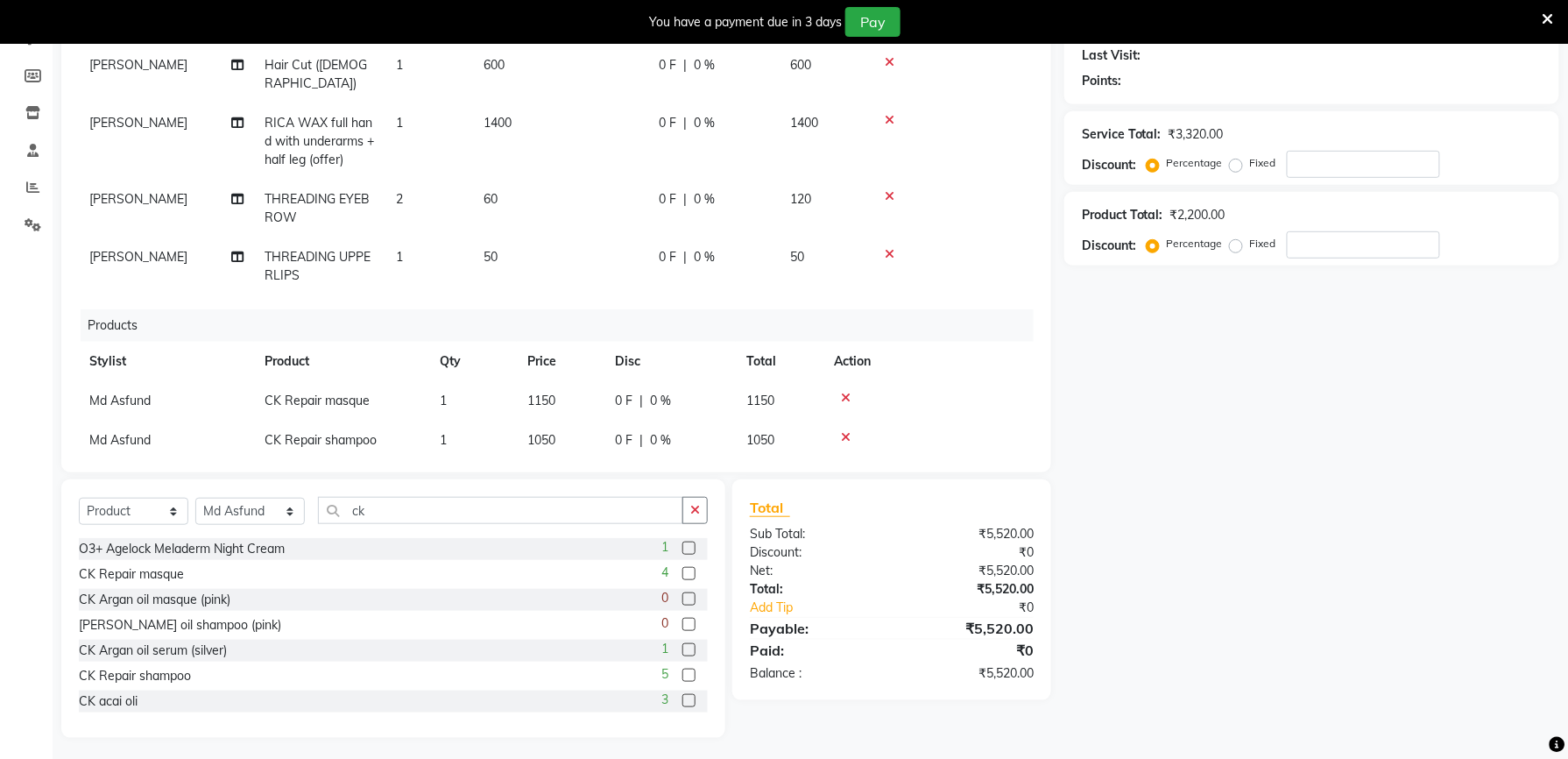
scroll to position [250, 0]
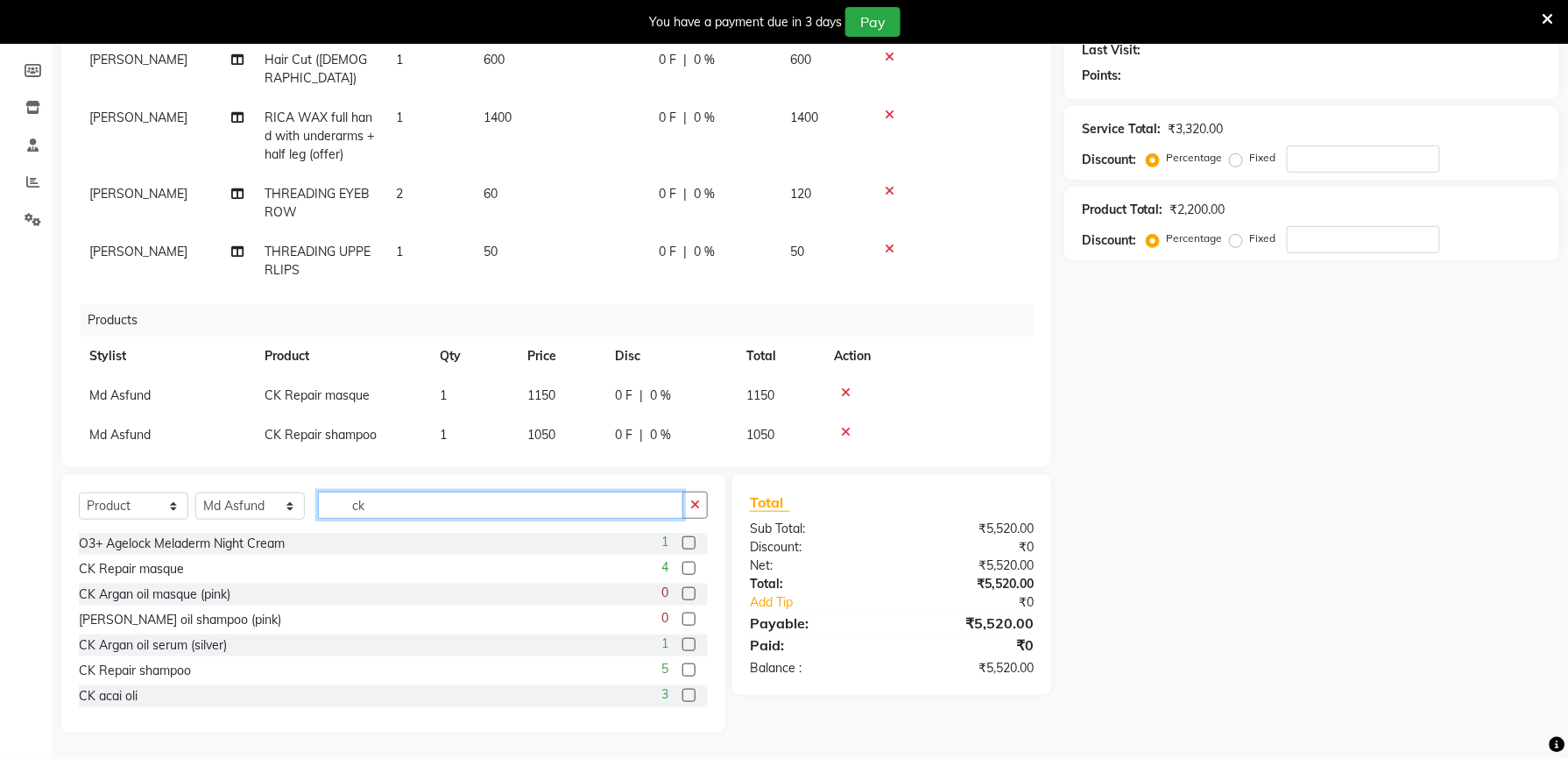
click at [399, 509] on input "ck" at bounding box center [501, 505] width 365 height 27
click at [682, 694] on label at bounding box center [689, 695] width 13 height 13
click at [682, 694] on input "checkbox" at bounding box center [688, 696] width 11 height 11
checkbox input "false"
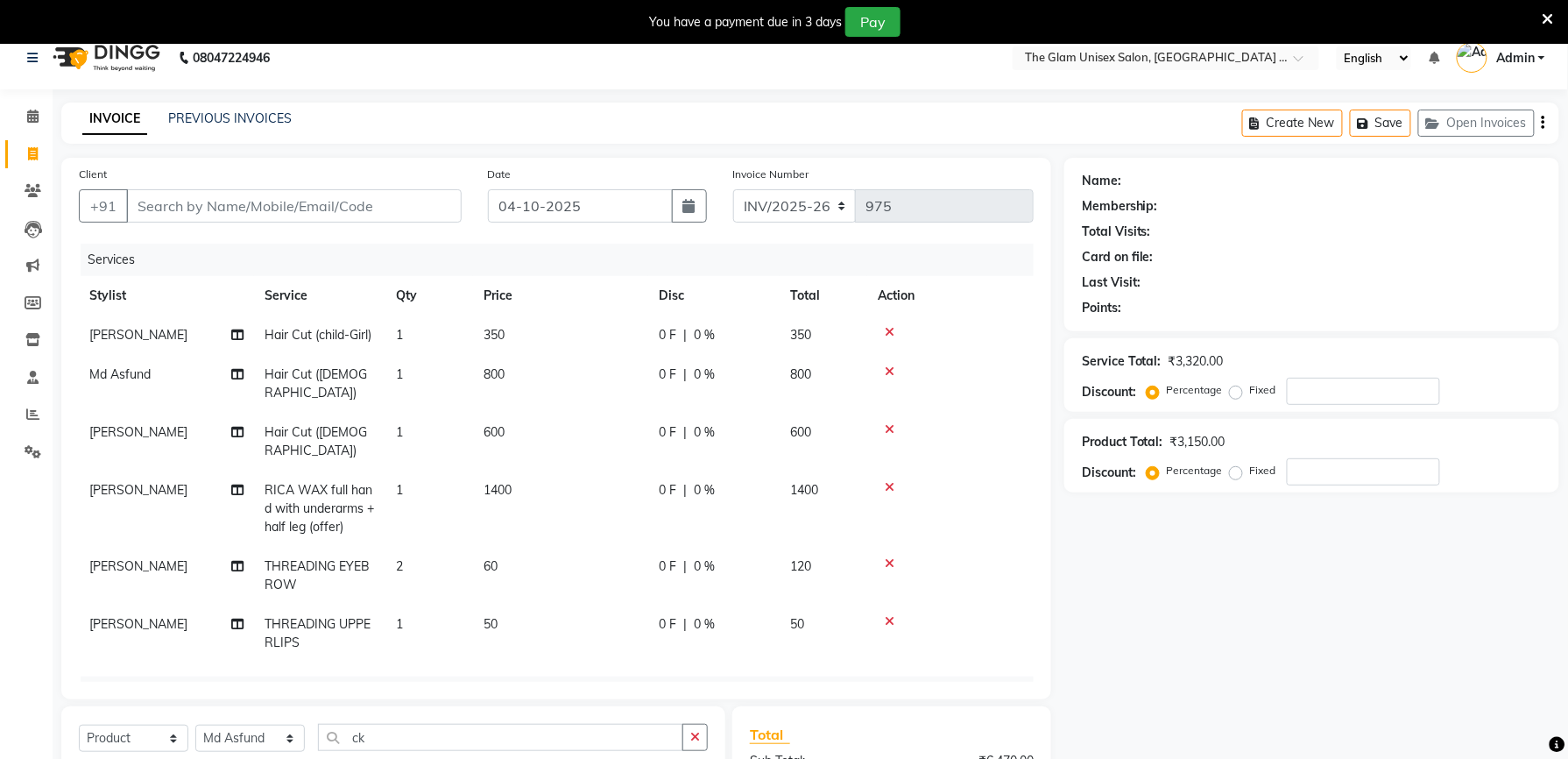
scroll to position [0, 0]
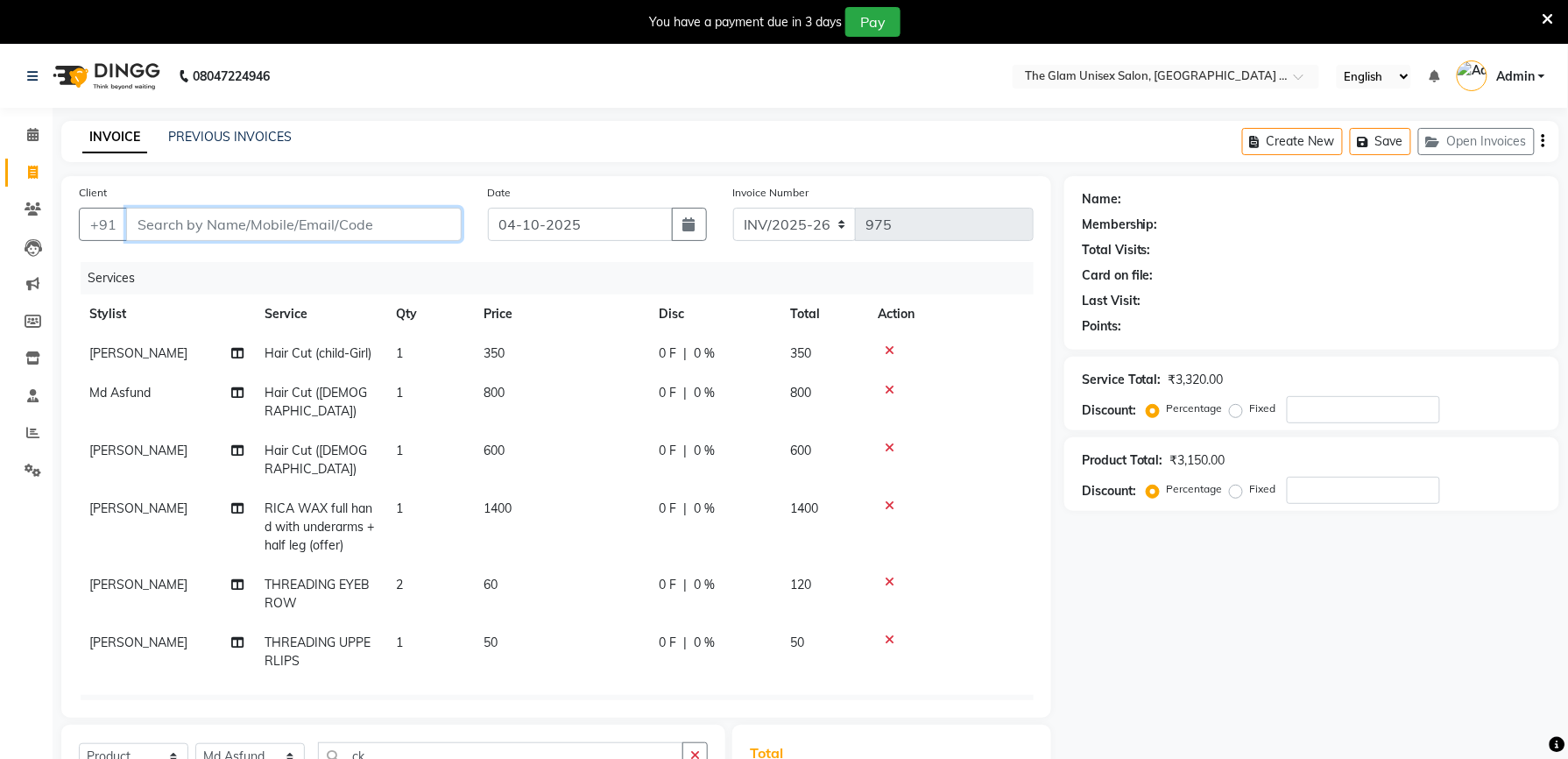
click at [380, 225] on input "Client" at bounding box center [294, 224] width 335 height 33
type input "9"
type input "0"
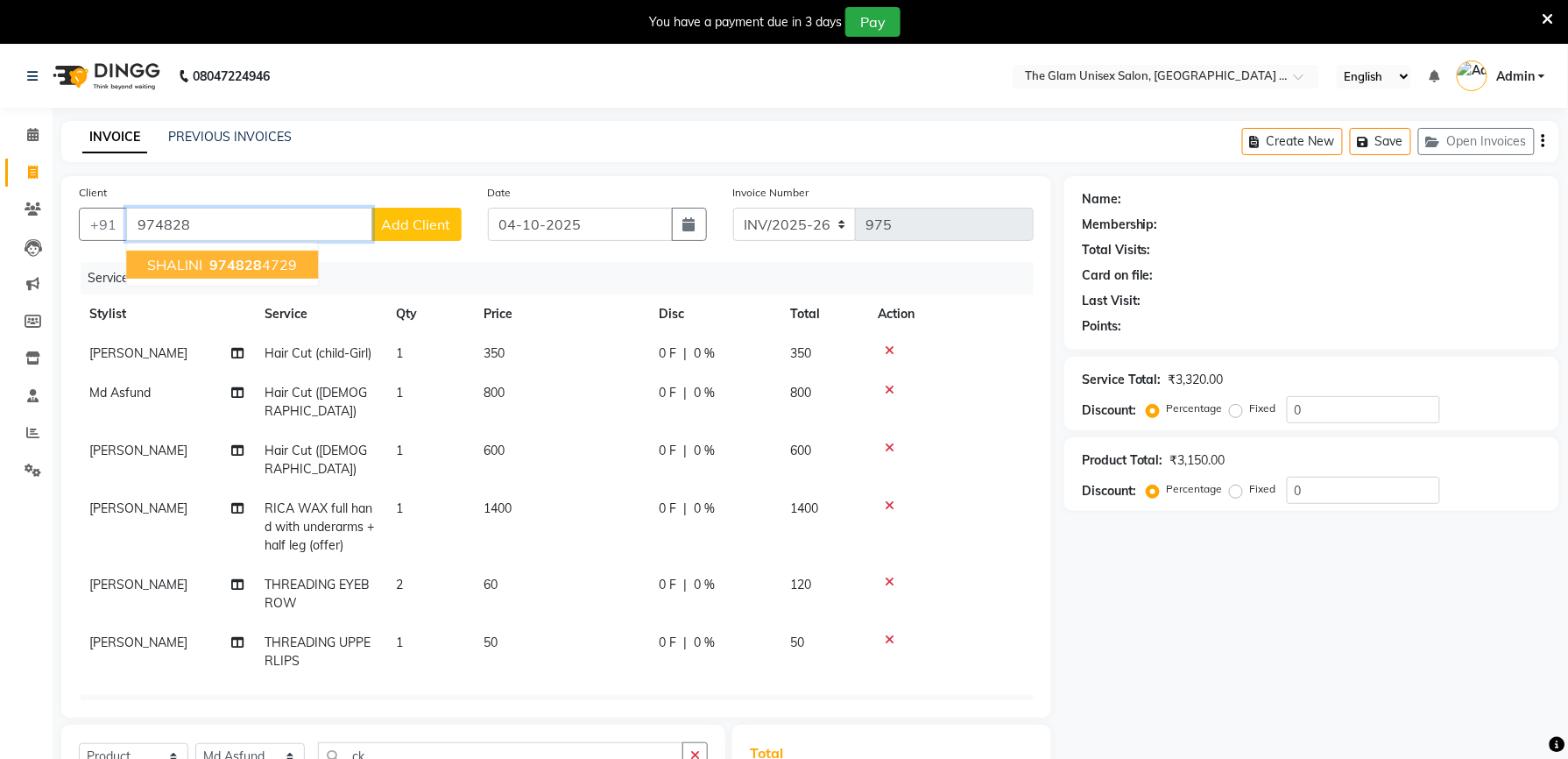
click at [267, 259] on ngb-highlight "974828 4729" at bounding box center [251, 265] width 91 height 18
type input "9748284729"
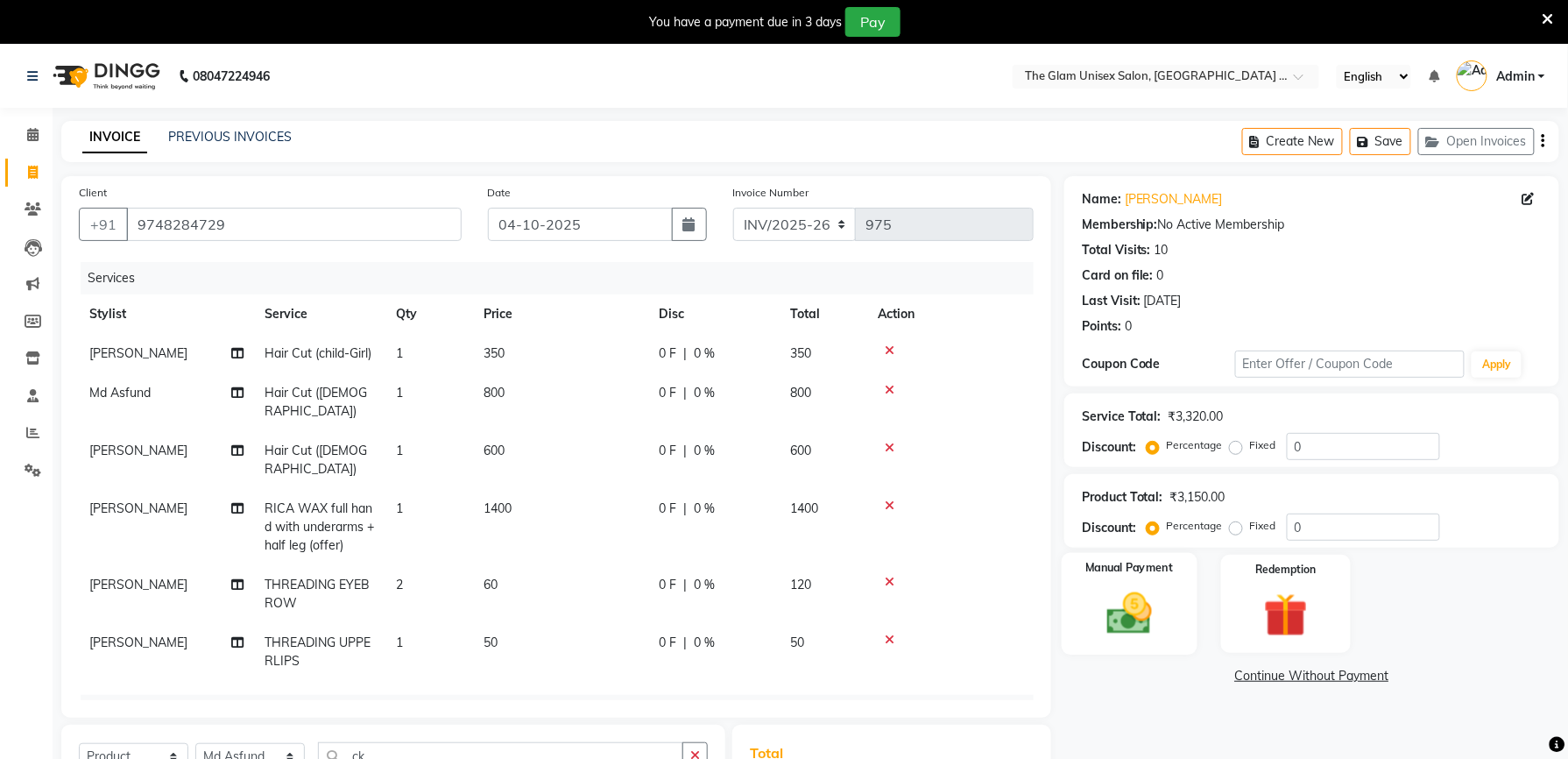
click at [1135, 586] on div "Manual Payment" at bounding box center [1129, 604] width 136 height 103
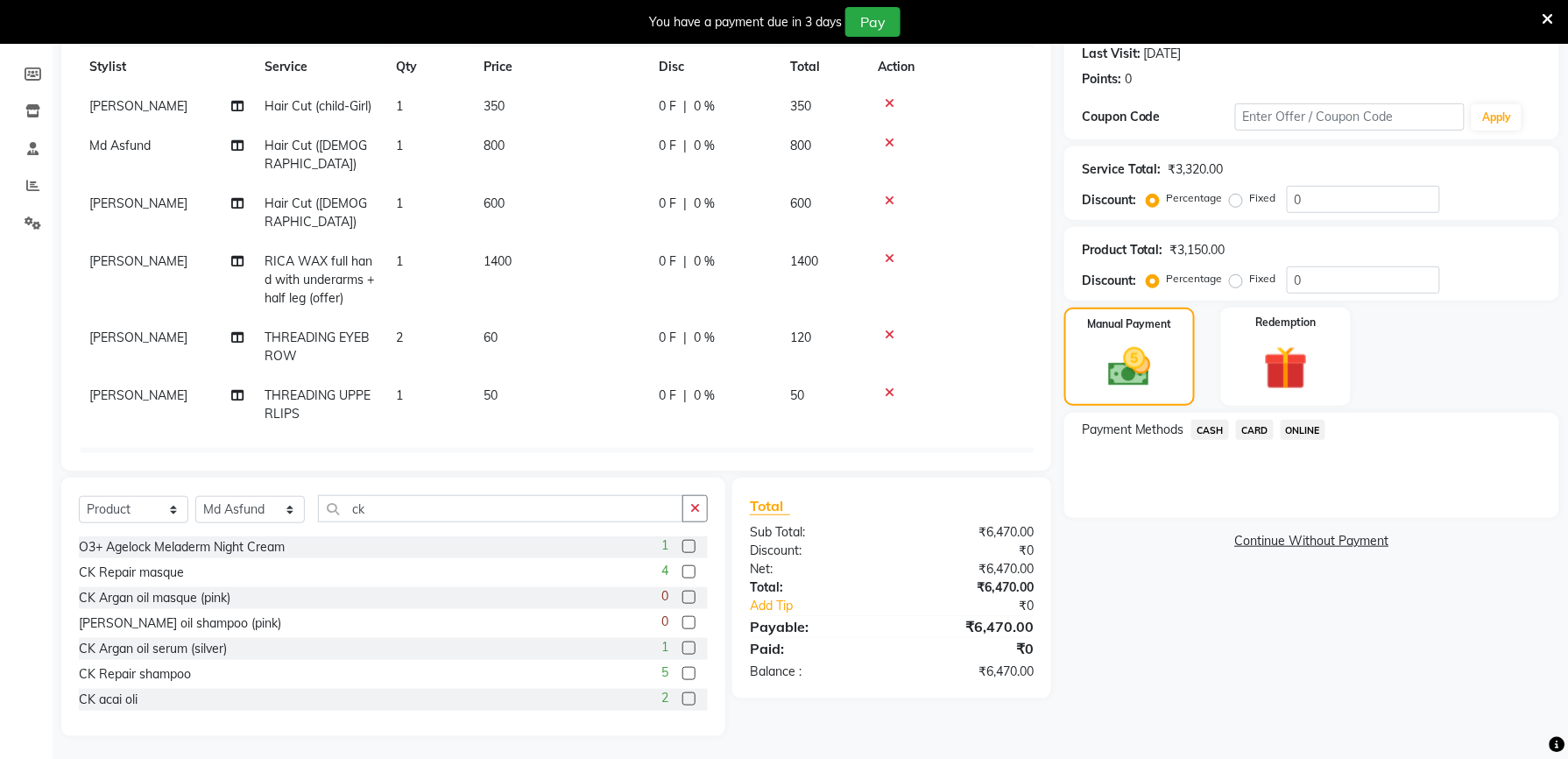
scroll to position [250, 0]
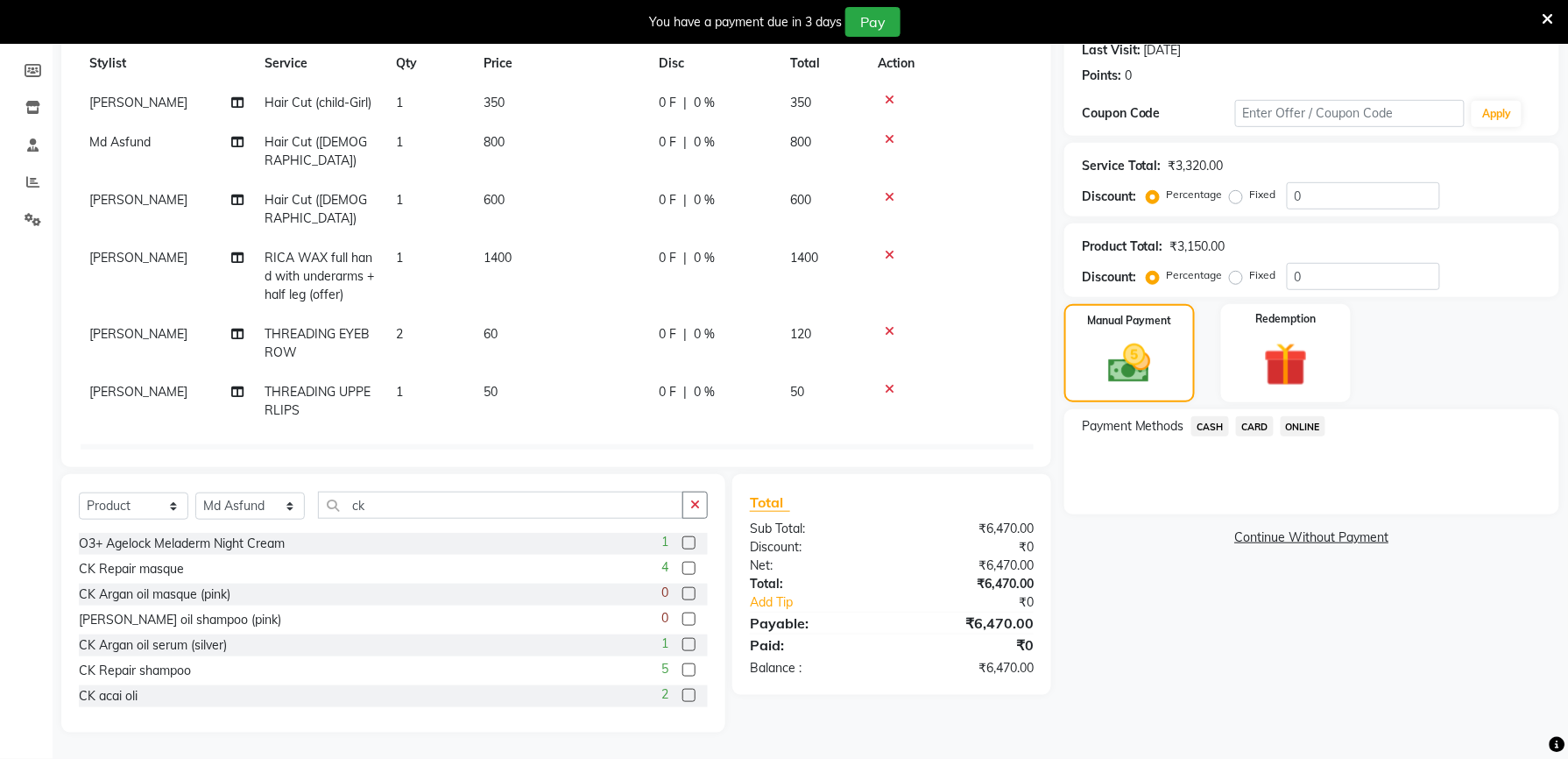
click at [1286, 429] on span "ONLINE" at bounding box center [1304, 426] width 45 height 20
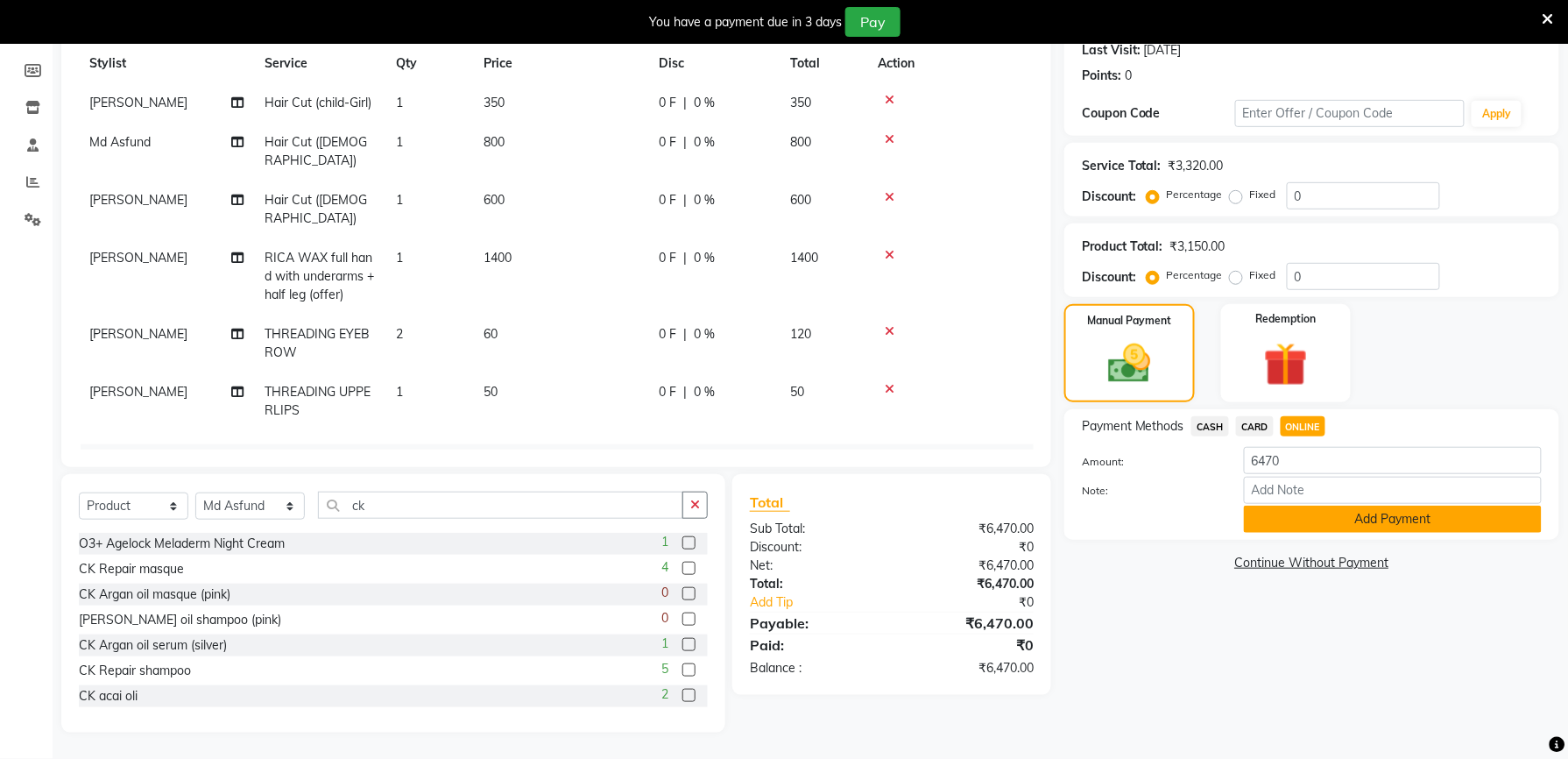
click at [1270, 520] on button "Add Payment" at bounding box center [1392, 519] width 297 height 27
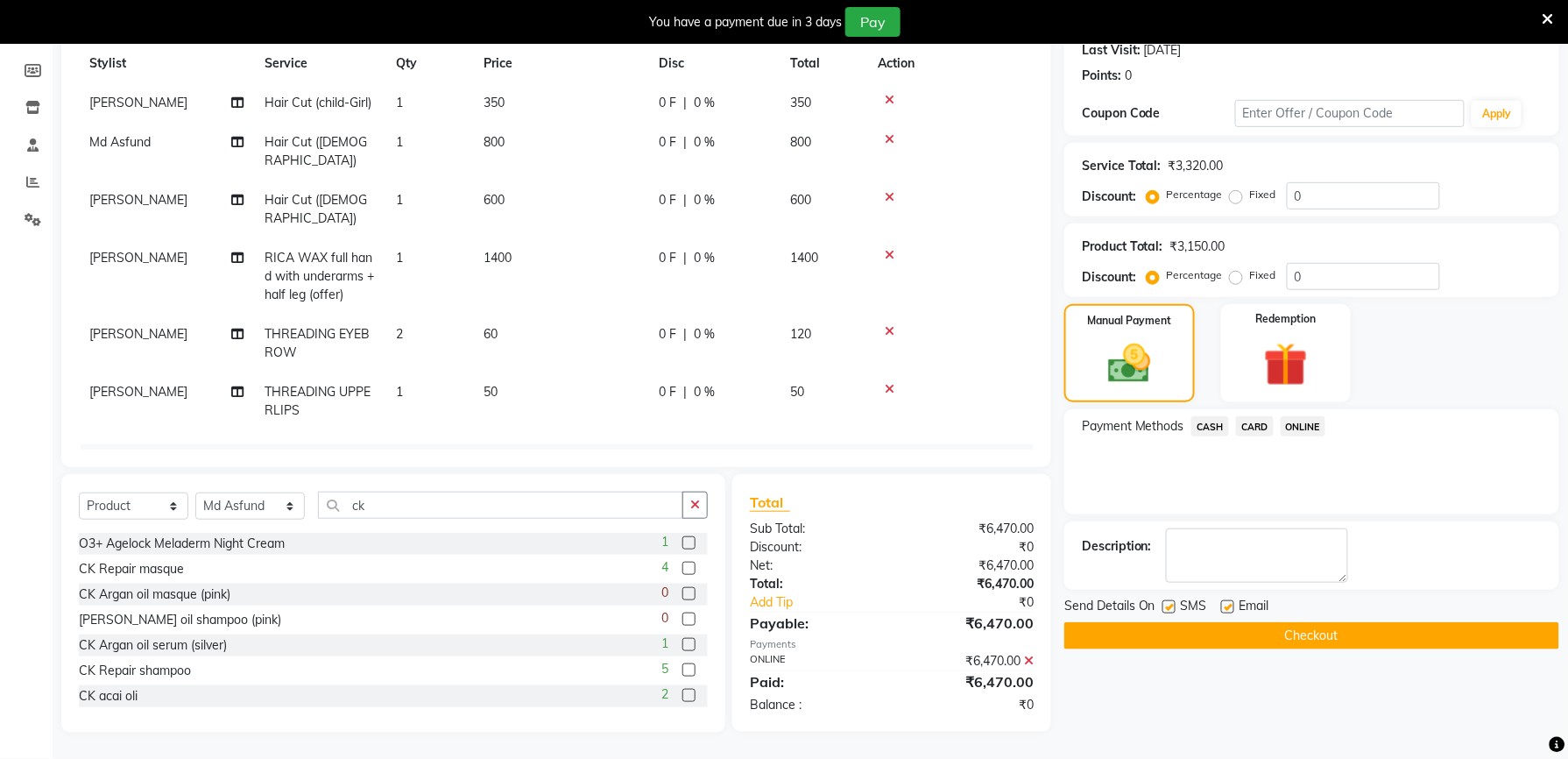
click at [1175, 638] on button "Checkout" at bounding box center [1312, 636] width 495 height 27
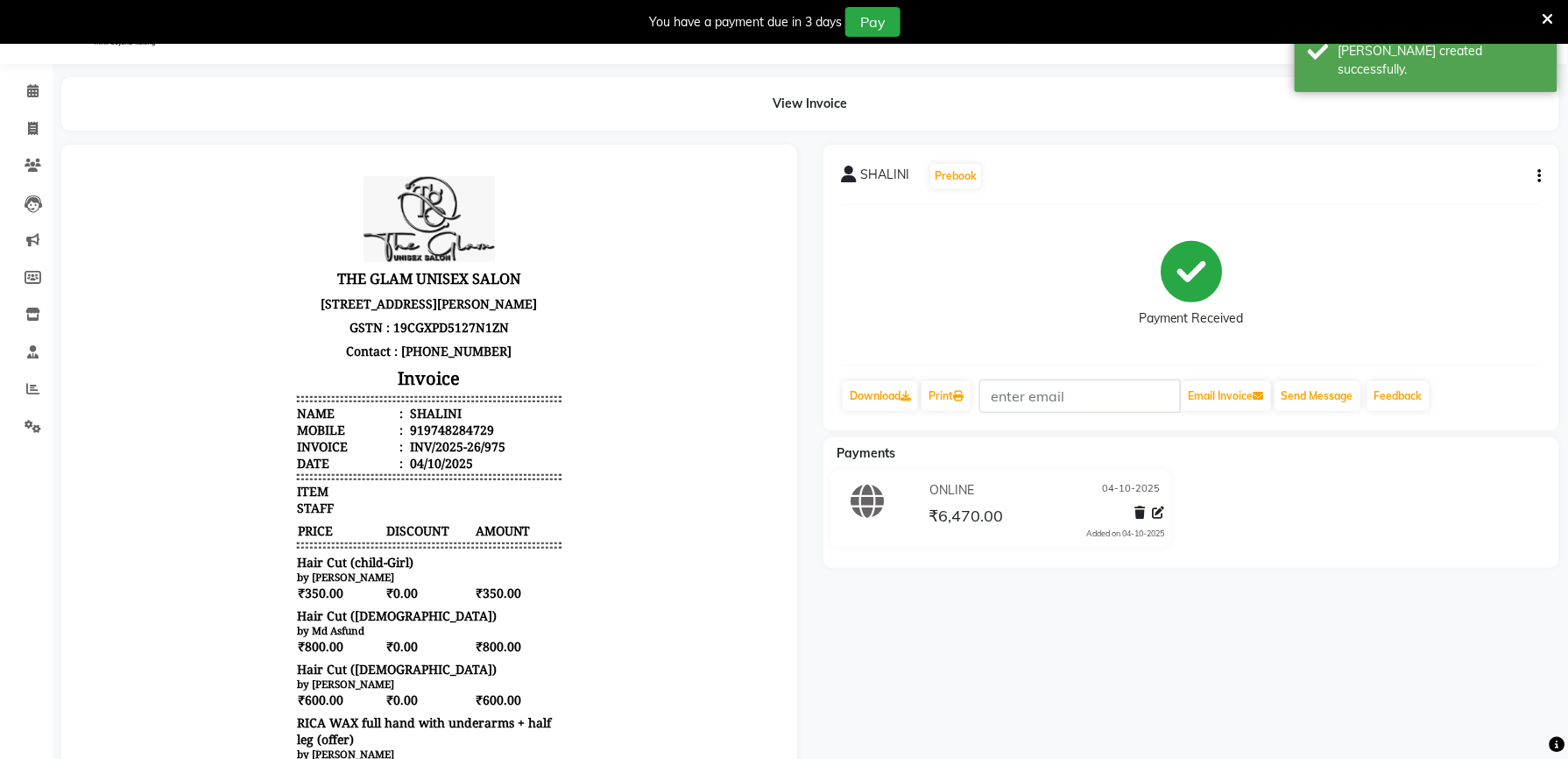
scroll to position [250, 0]
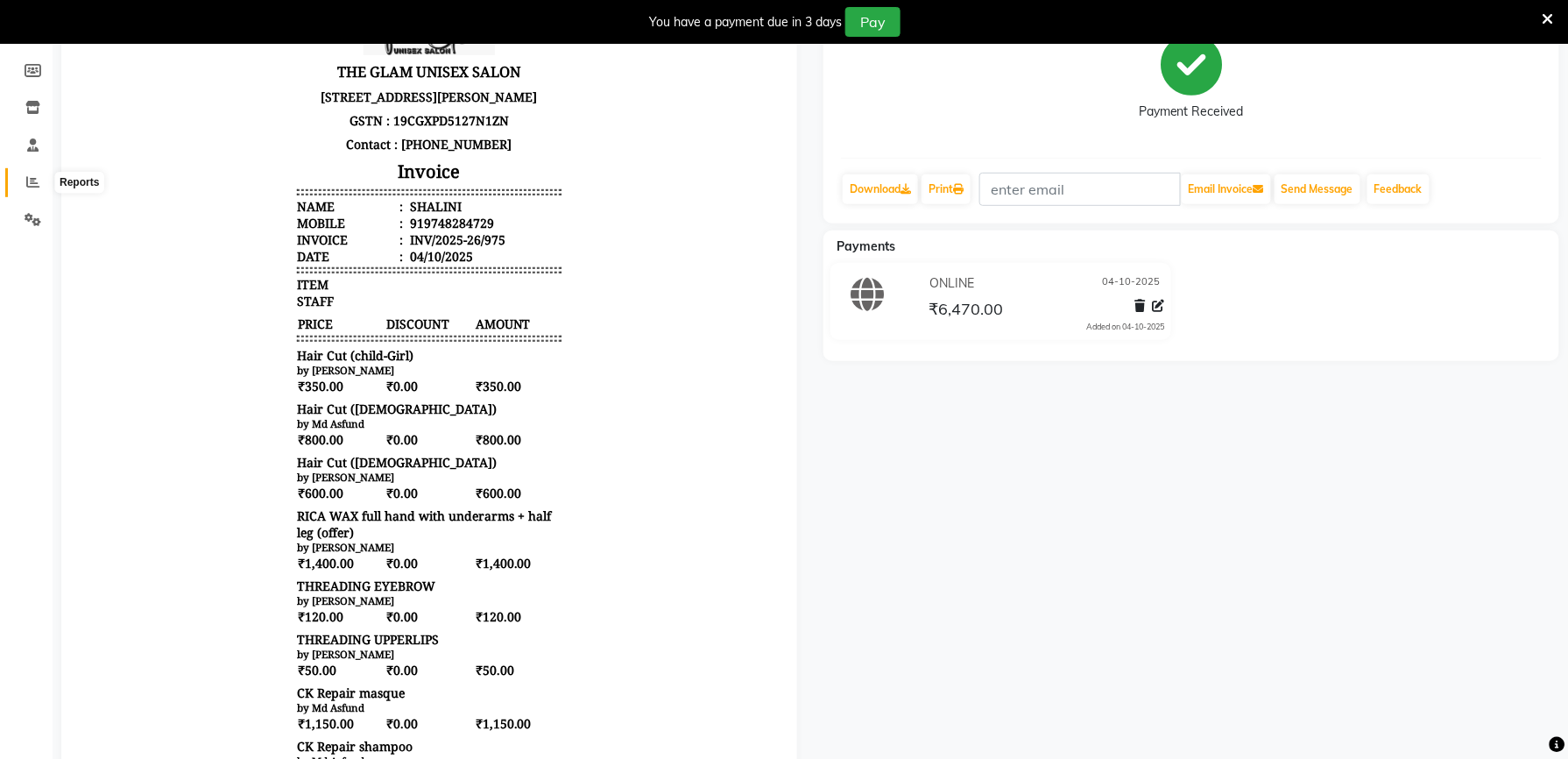
click at [33, 176] on icon at bounding box center [33, 182] width 13 height 13
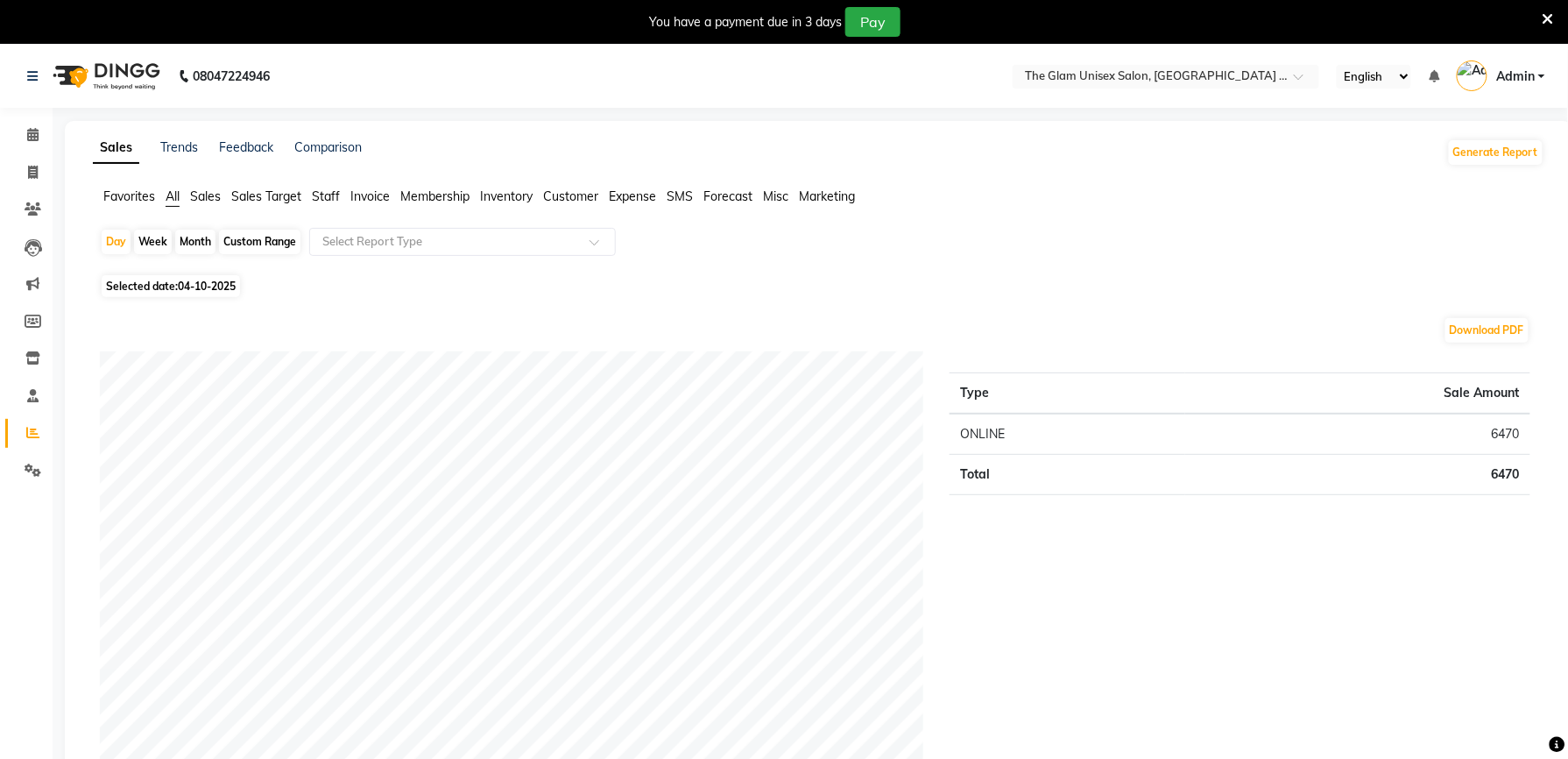
click at [197, 246] on div "Month" at bounding box center [195, 242] width 40 height 24
select select "10"
select select "2025"
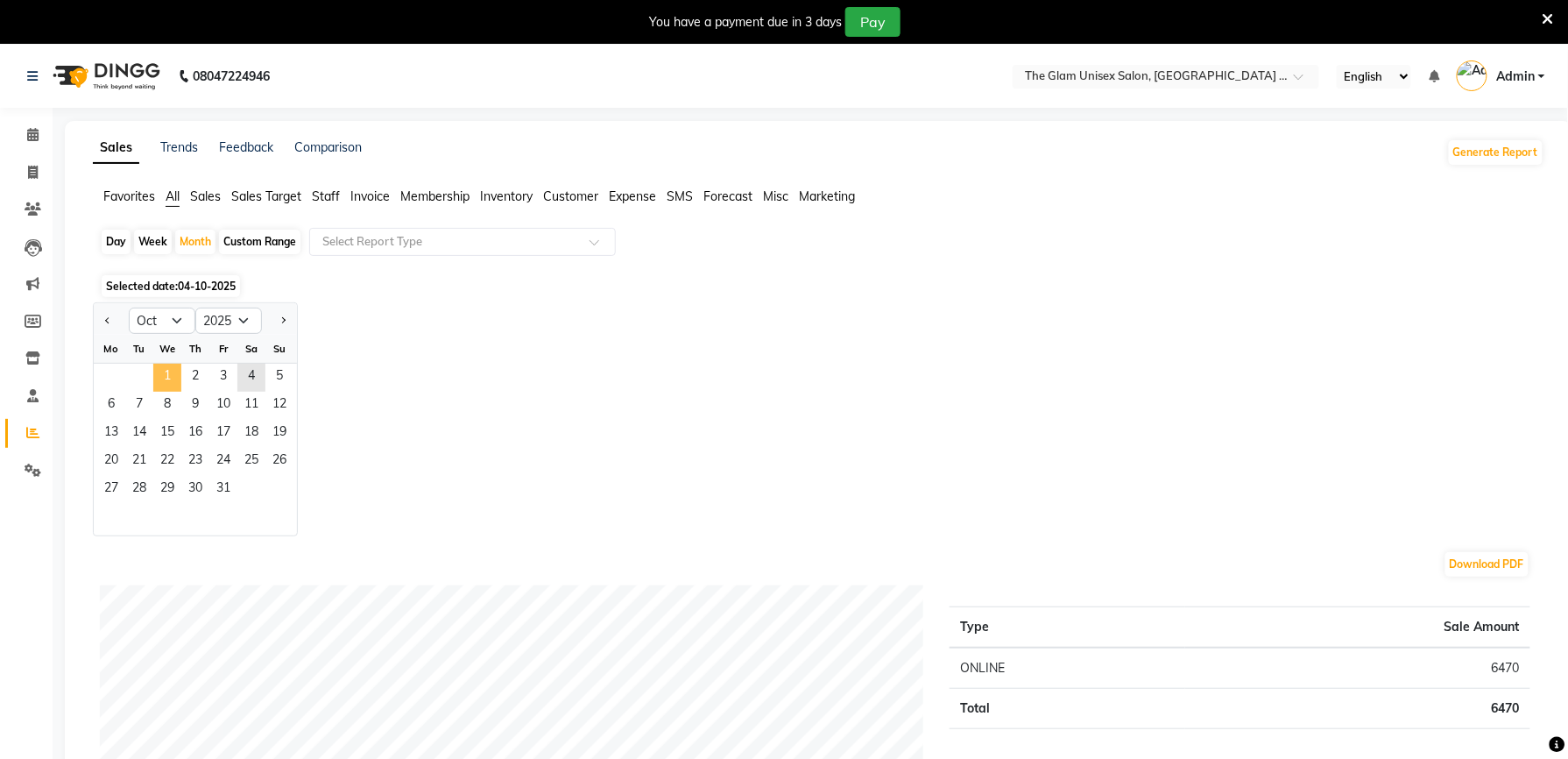
click at [162, 368] on span "1" at bounding box center [168, 378] width 28 height 28
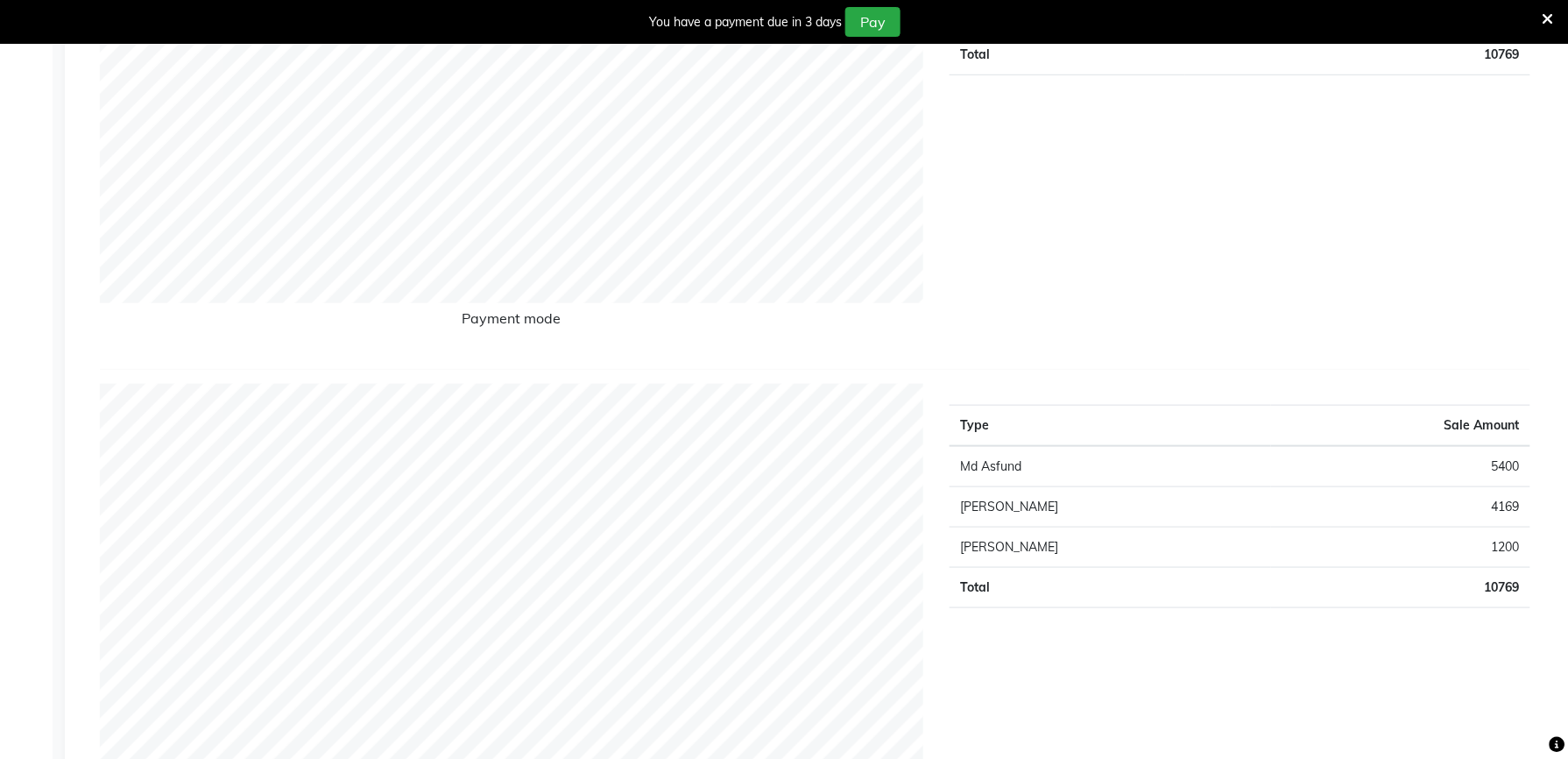
scroll to position [117, 0]
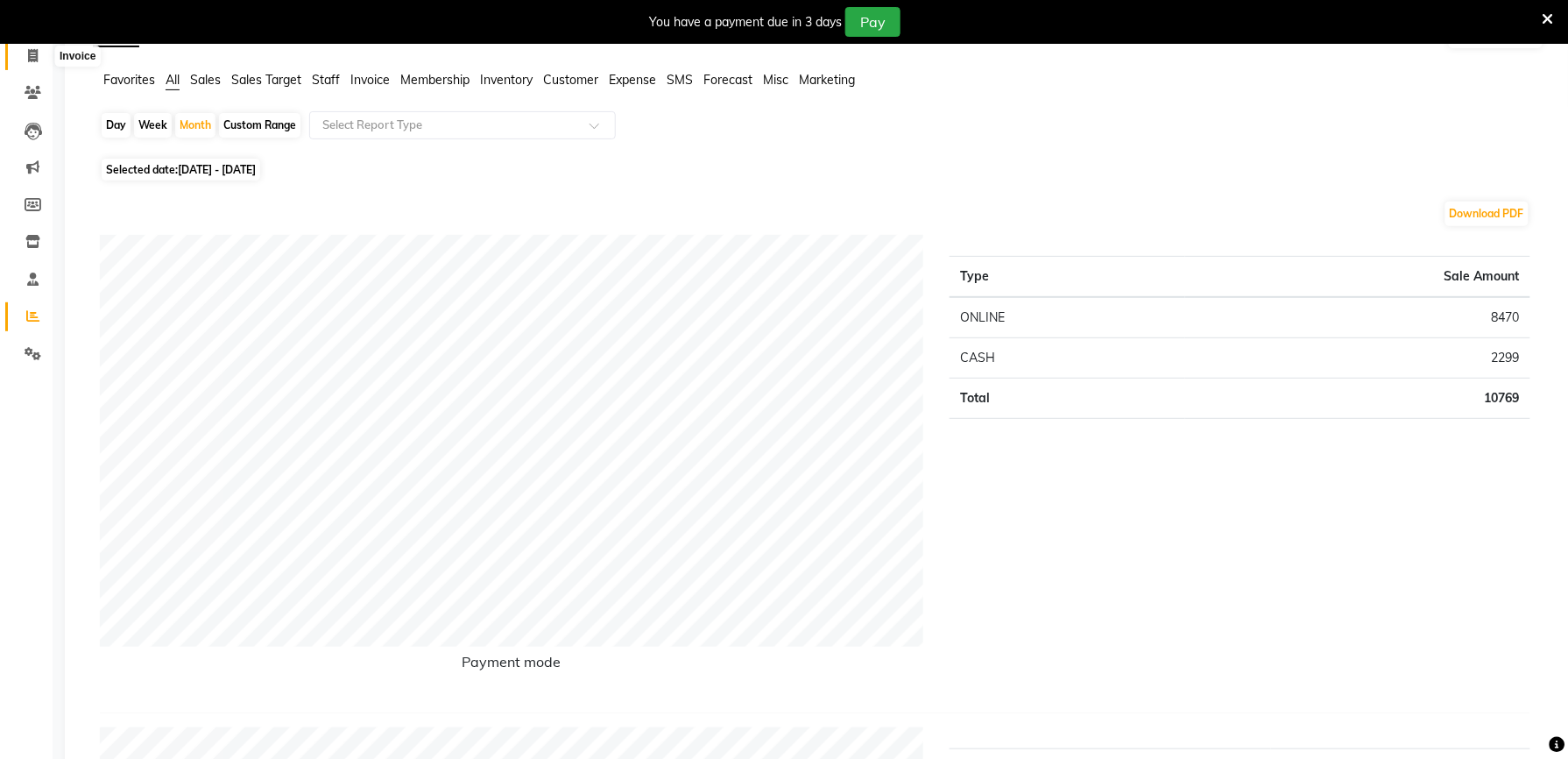
click at [37, 51] on icon at bounding box center [33, 56] width 9 height 13
select select "service"
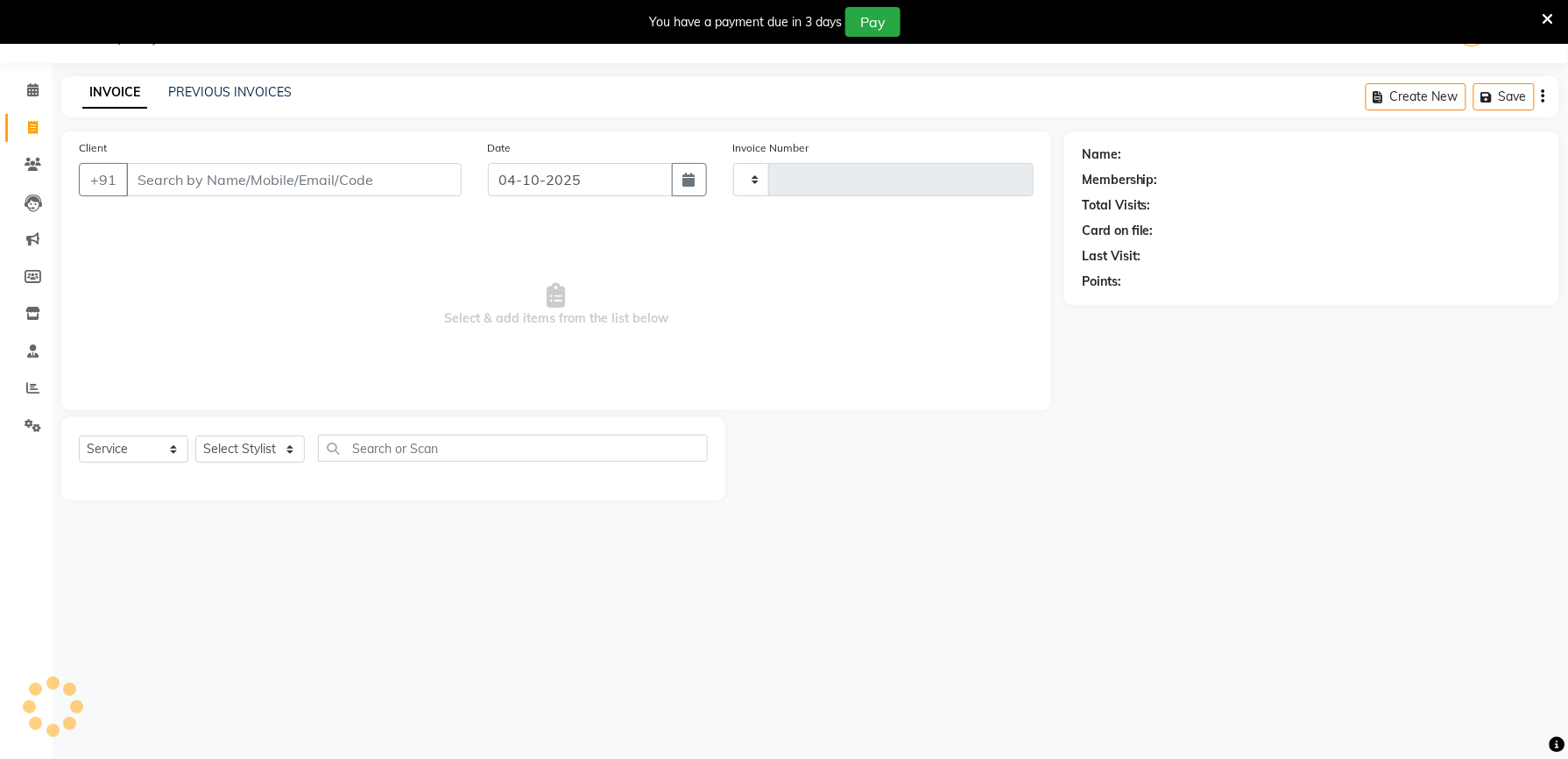
type input "976"
select select "6046"
select select "G"
